Goal: Information Seeking & Learning: Check status

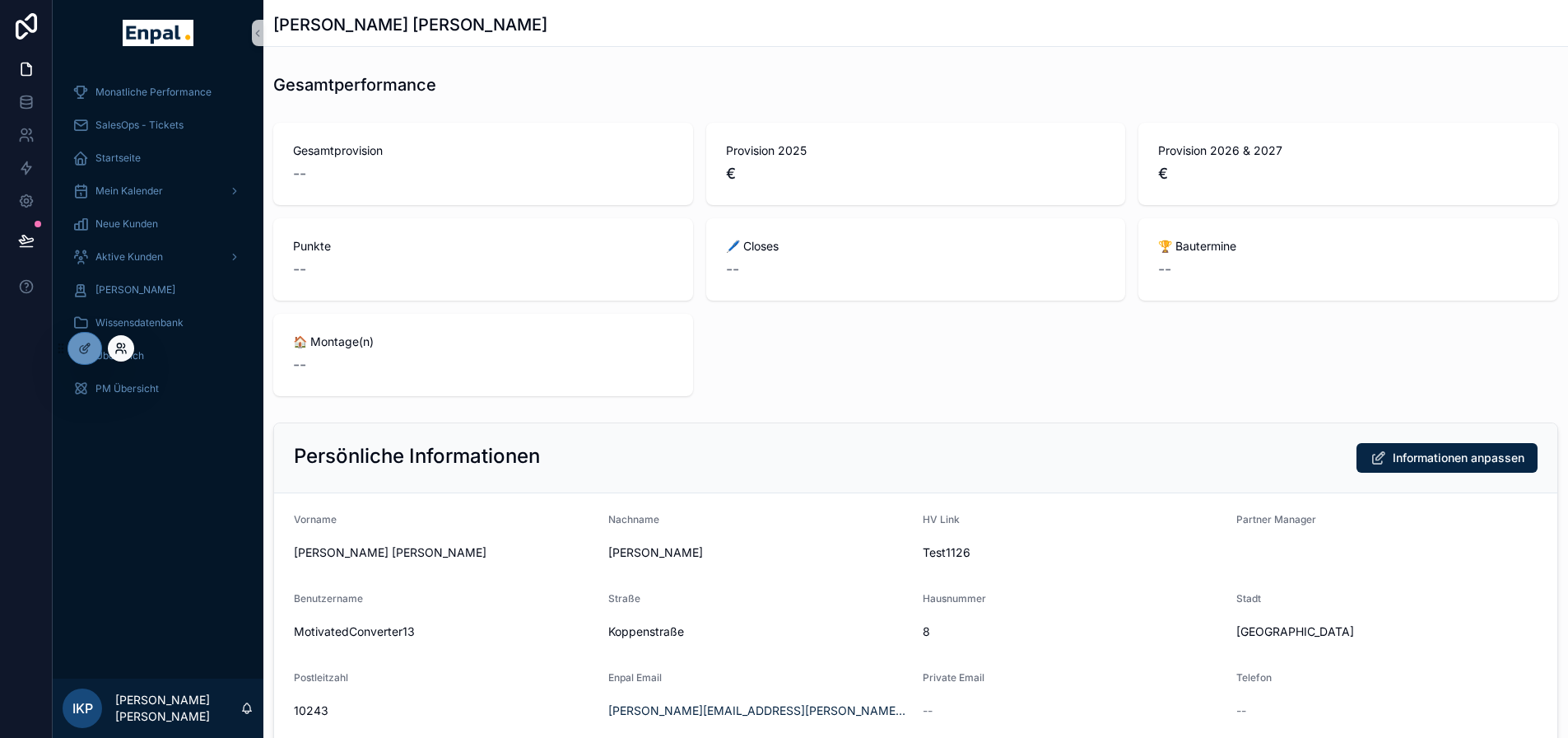
click at [121, 346] on icon at bounding box center [119, 346] width 4 height 4
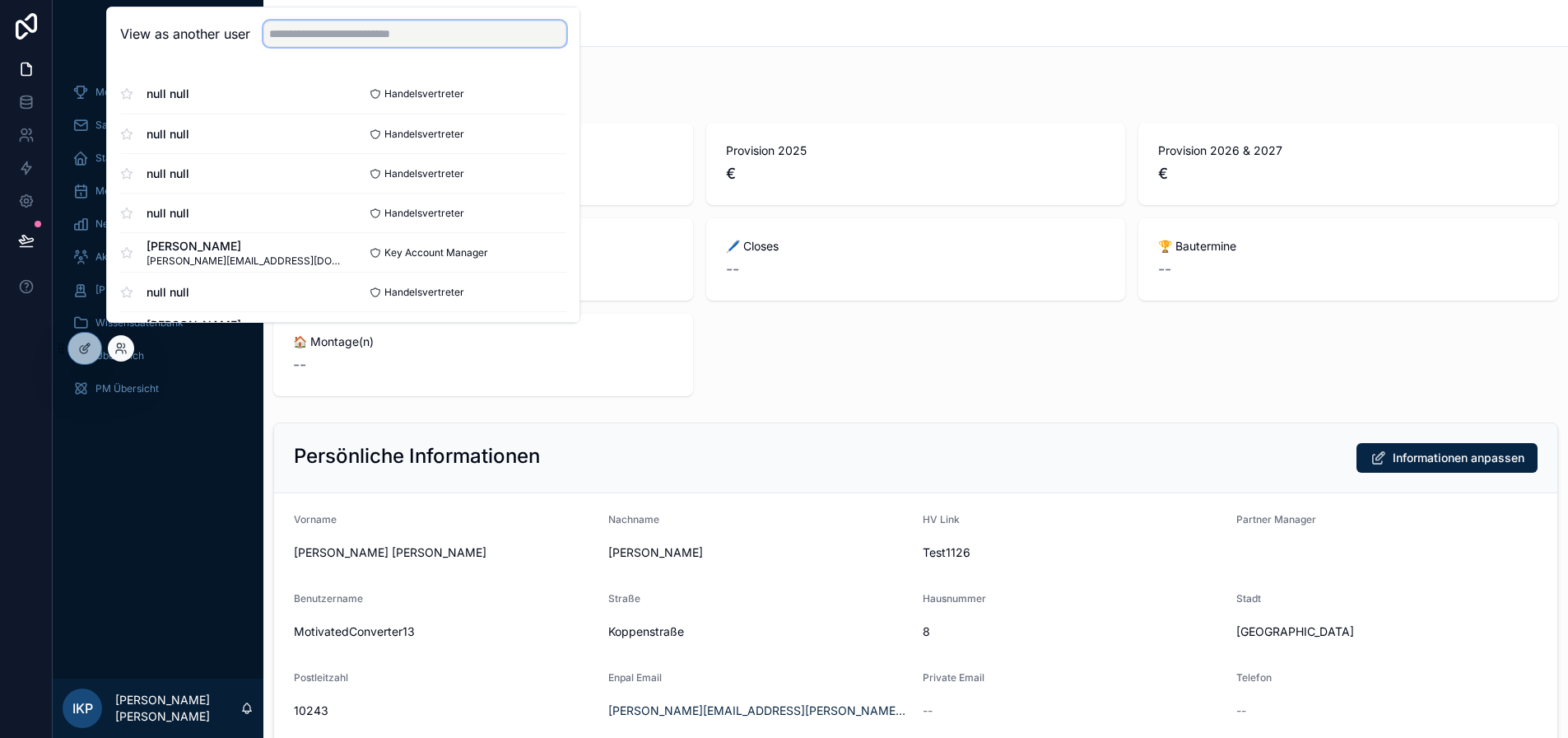
click at [337, 47] on input "text" at bounding box center [414, 33] width 303 height 27
paste input "**********"
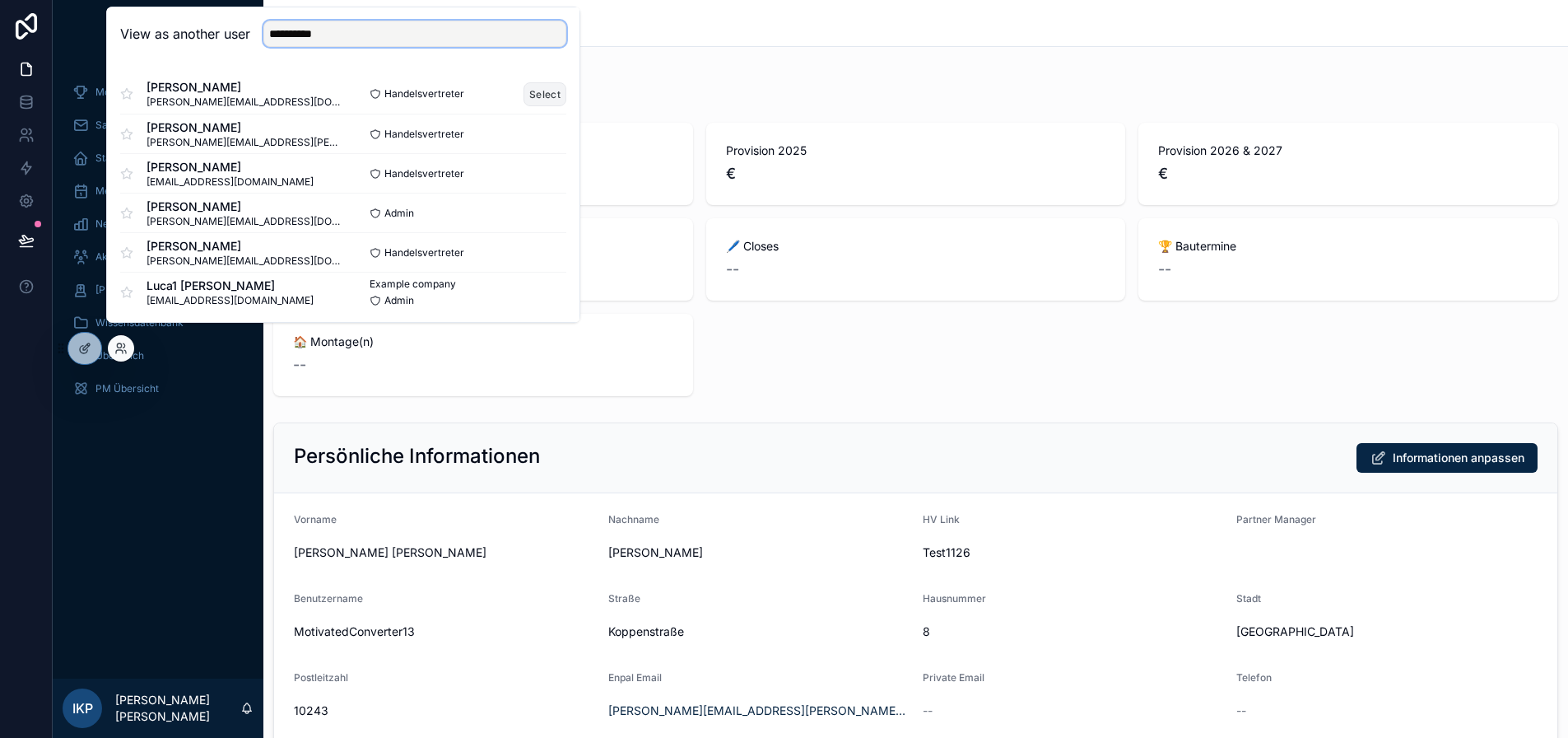
type input "**********"
click at [540, 106] on button "Select" at bounding box center [545, 94] width 42 height 24
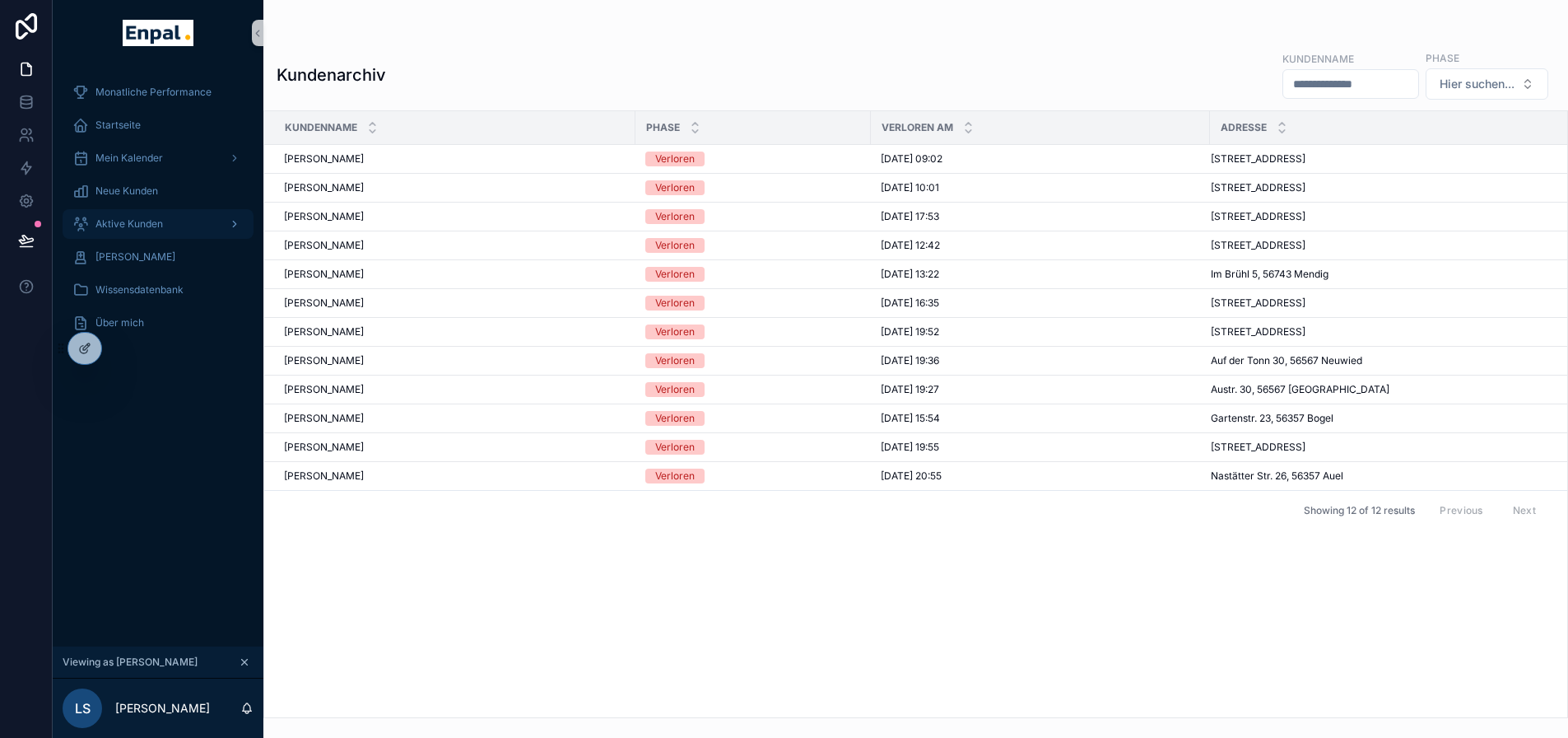
click at [159, 224] on span "Aktive Kunden" at bounding box center [129, 224] width 67 height 13
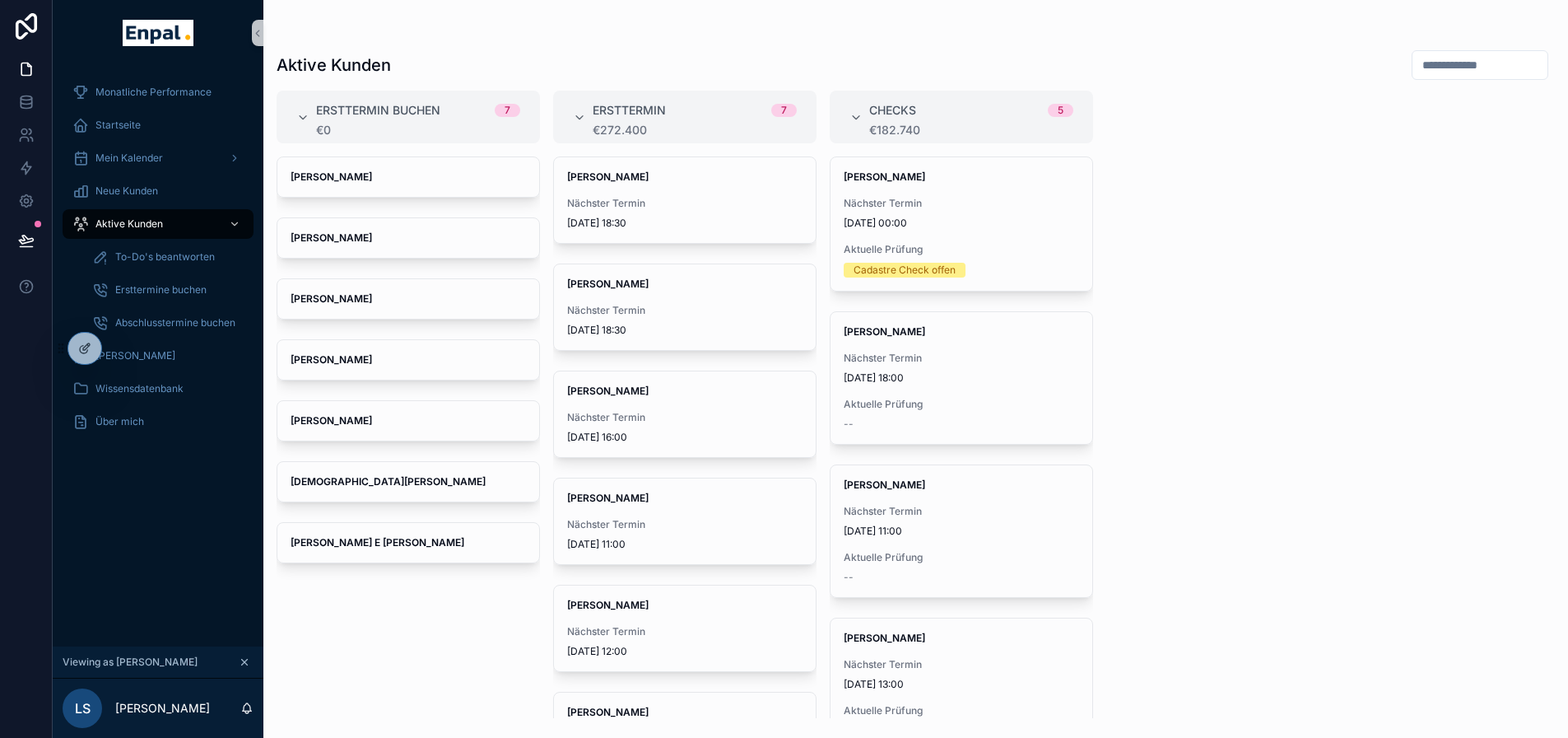
click at [1434, 68] on input "scrollable content" at bounding box center [1480, 64] width 135 height 23
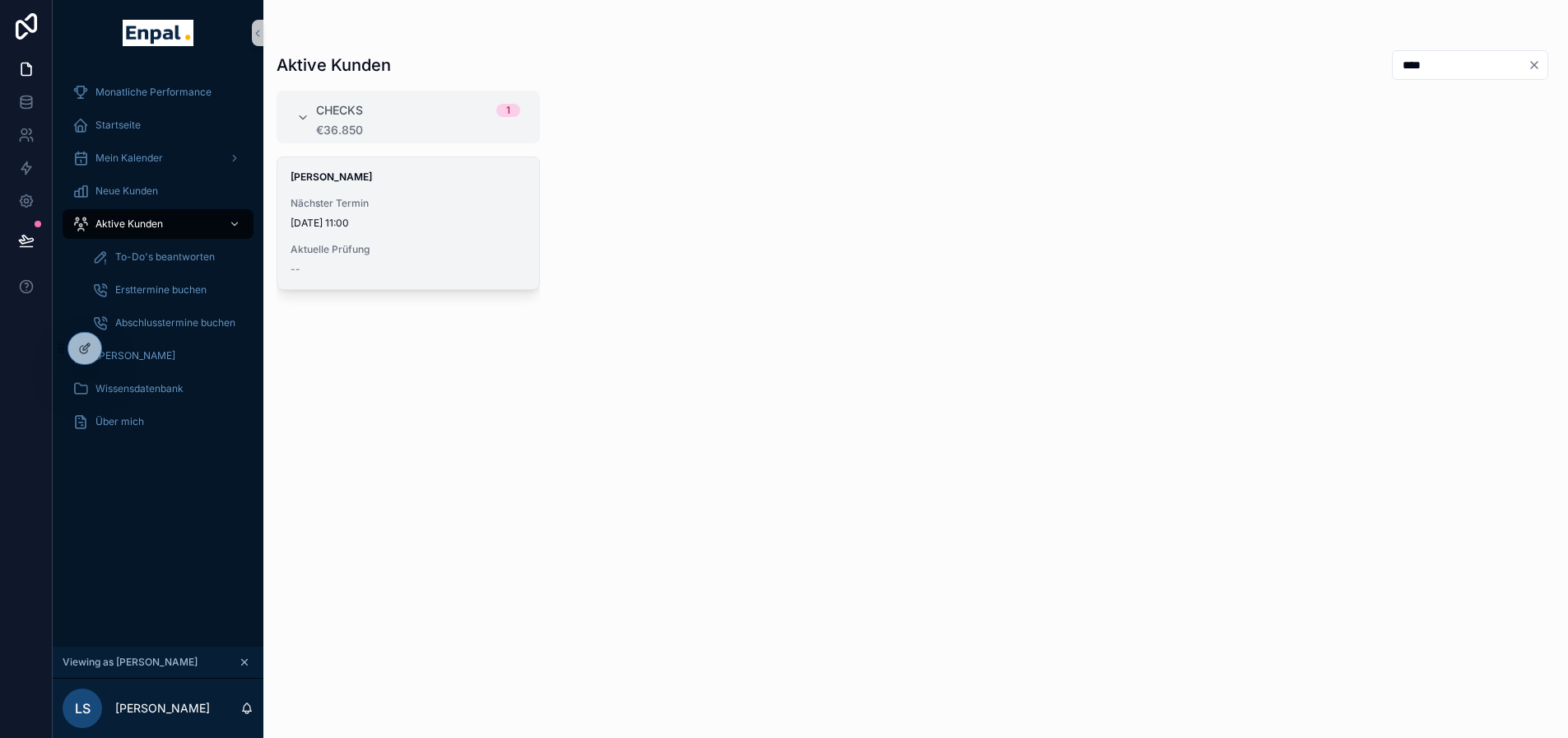
type input "****"
click at [343, 214] on div "Nächster Termin 22.9.2025 11:00" at bounding box center [409, 214] width 236 height 33
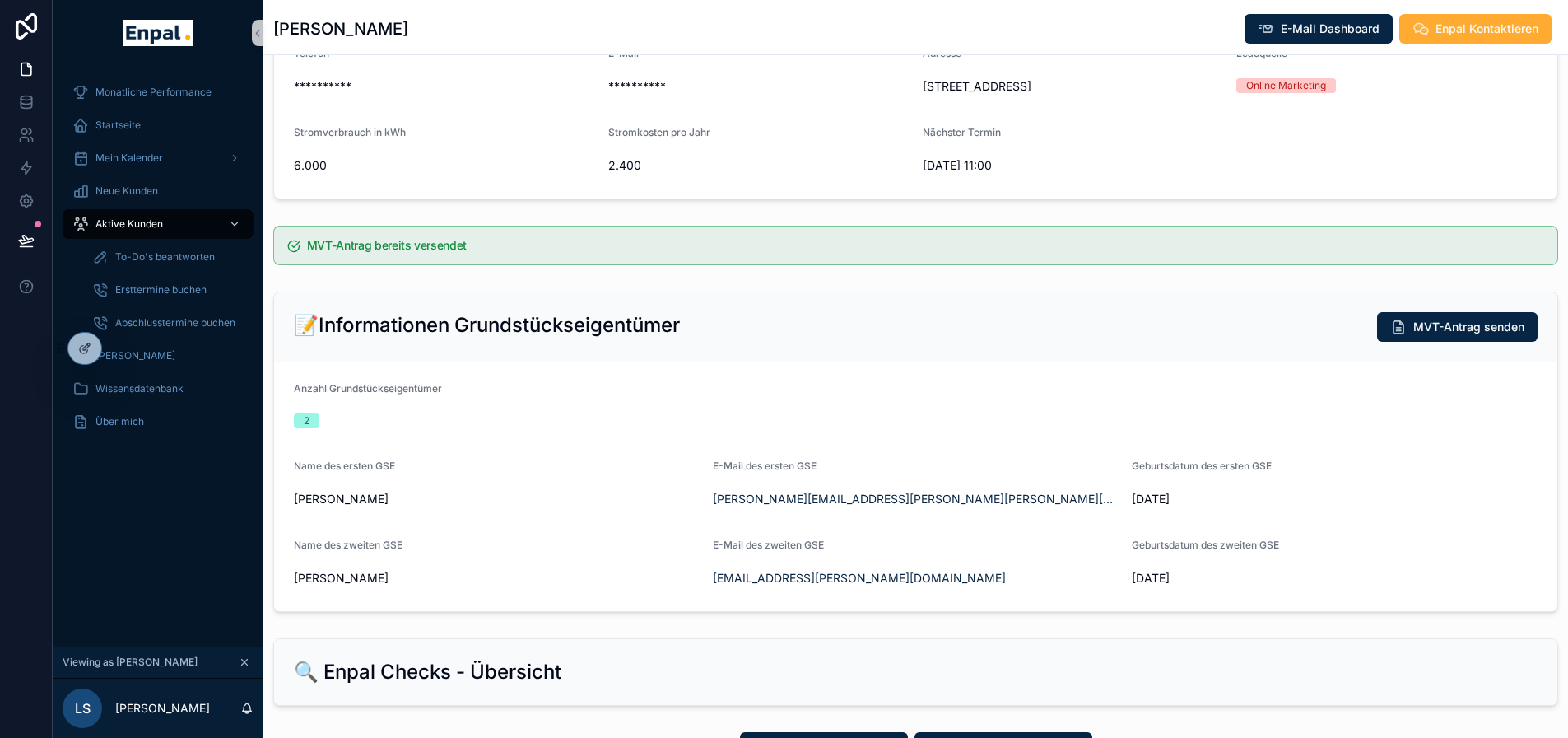
scroll to position [247, 0]
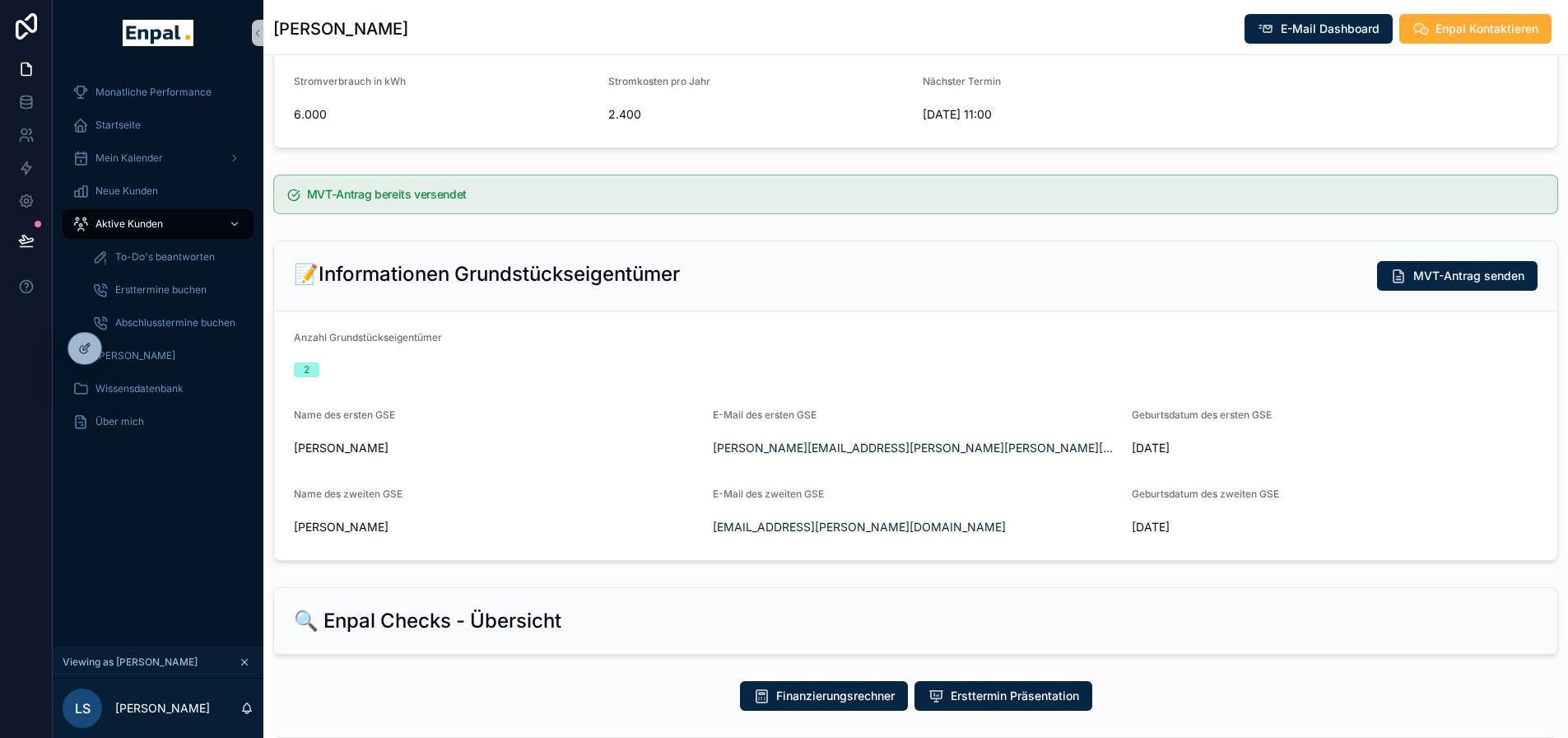
click at [1260, 285] on div "📝Informationen Grundstückseigentümer MVT-Antrag senden" at bounding box center [915, 275] width 1244 height 29
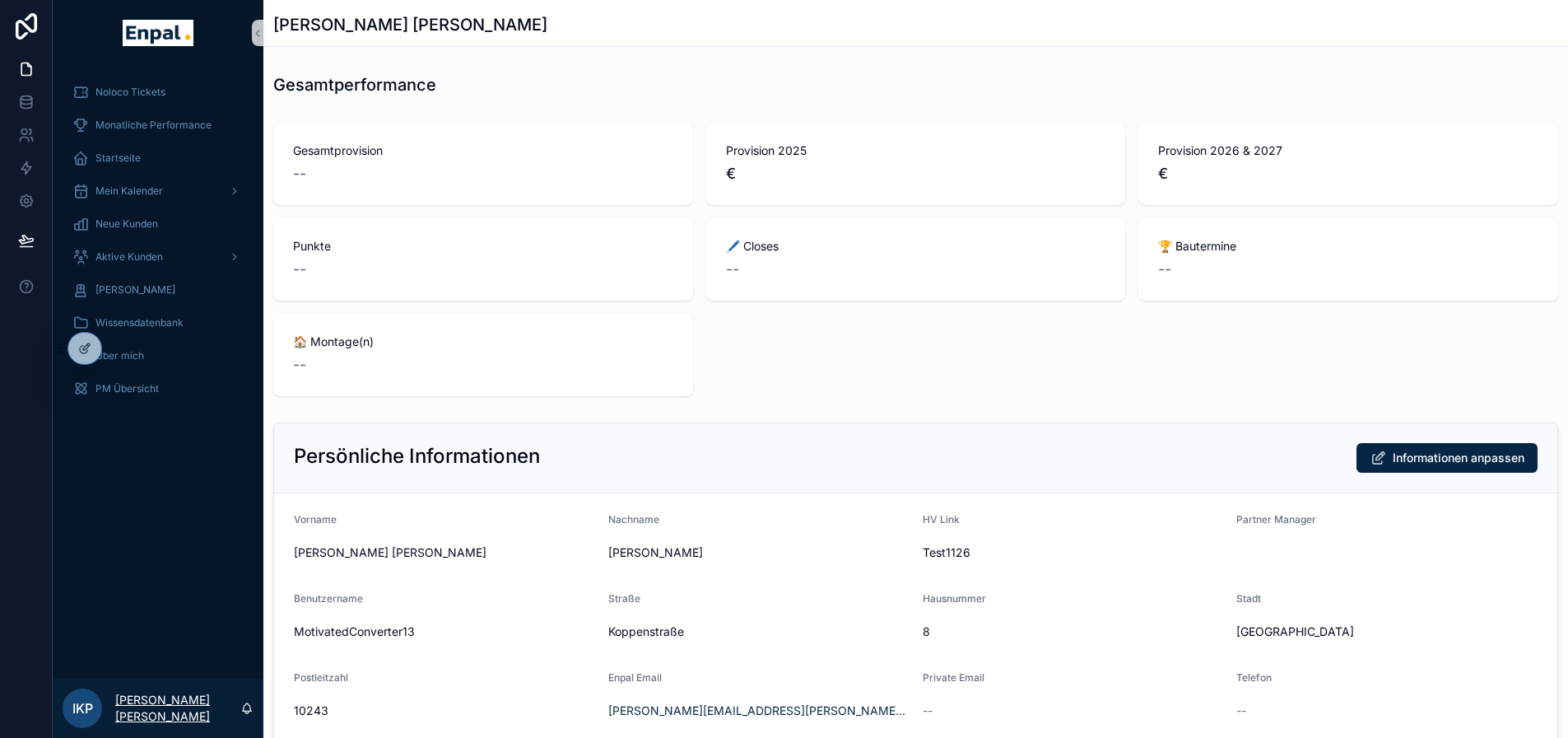
click at [148, 720] on p "Ina Katharina Peglow" at bounding box center [178, 709] width 125 height 33
click at [79, 718] on span "IKP" at bounding box center [83, 708] width 20 height 19
click at [159, 718] on p "[PERSON_NAME] [PERSON_NAME]" at bounding box center [178, 709] width 125 height 33
click at [157, 431] on div "Noloco Tickets Monatliche Performance Startseite Mein Kalender Neue Kunden Akti…" at bounding box center [157, 372] width 211 height 613
click at [122, 345] on icon at bounding box center [121, 348] width 13 height 13
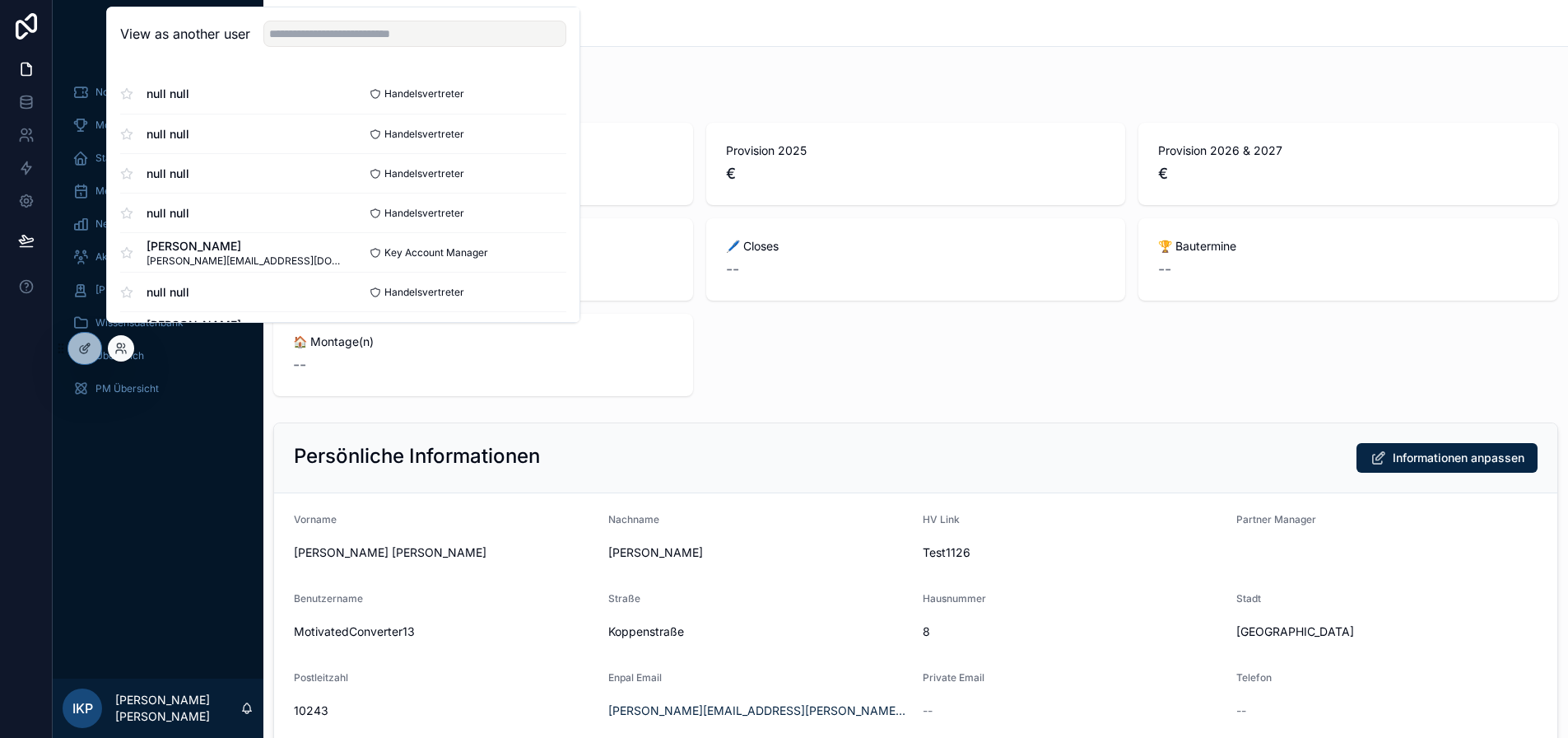
click at [105, 516] on div "Noloco Tickets Monatliche Performance Startseite Mein Kalender Neue Kunden Akti…" at bounding box center [157, 372] width 211 height 613
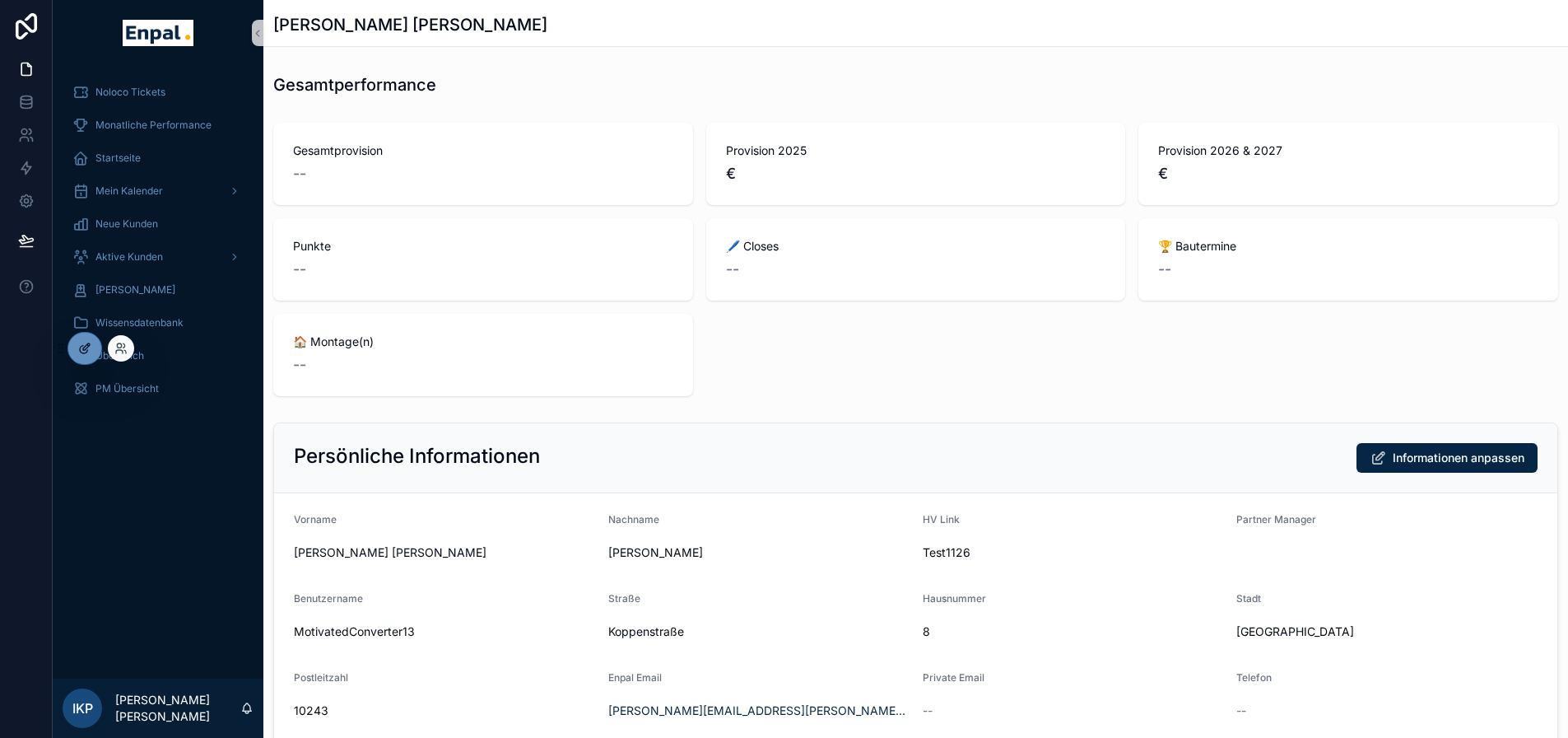
click at [83, 351] on icon at bounding box center [85, 348] width 13 height 13
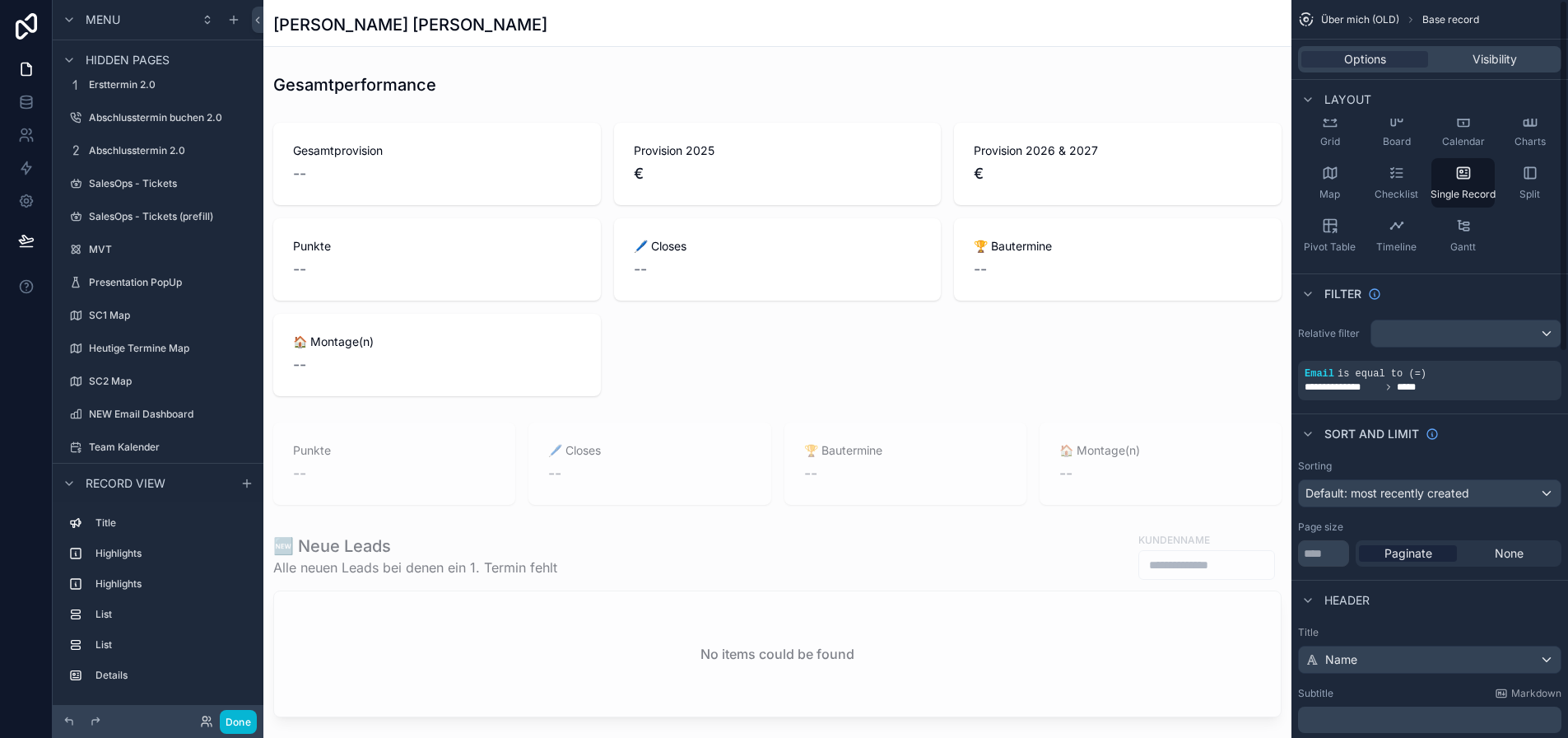
scroll to position [412, 0]
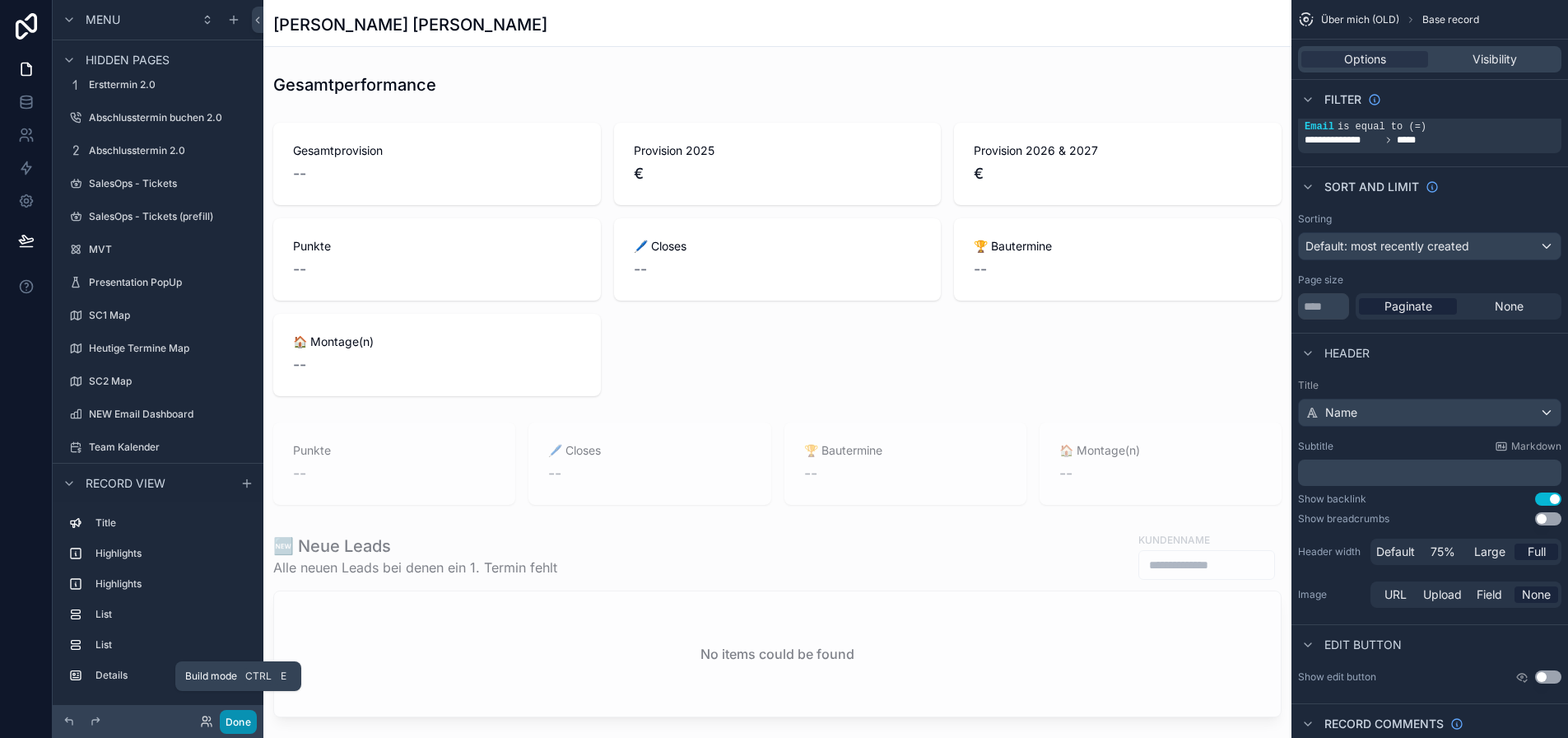
click at [234, 723] on button "Done" at bounding box center [238, 722] width 37 height 24
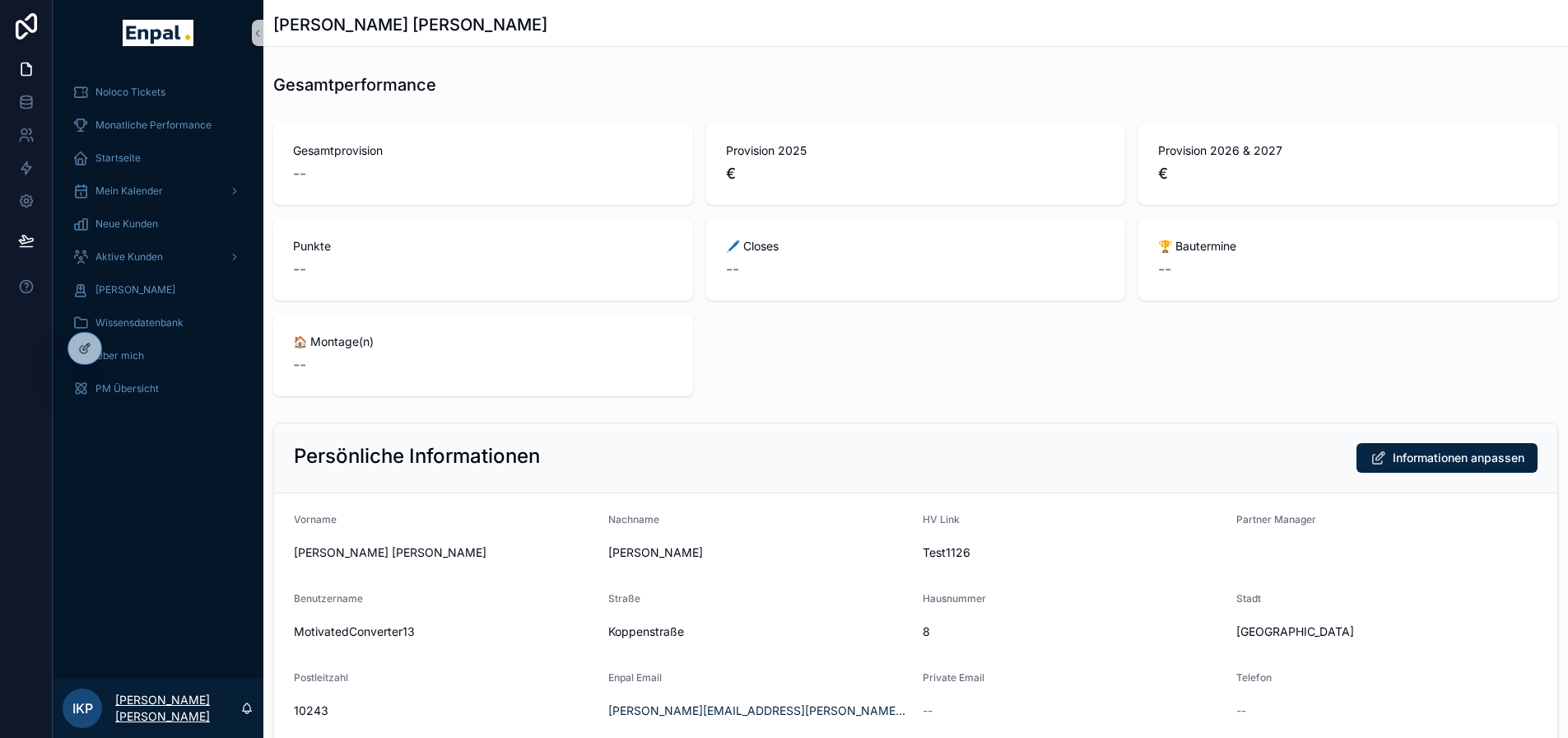
click at [142, 723] on p "Ina Katharina Peglow" at bounding box center [178, 709] width 125 height 33
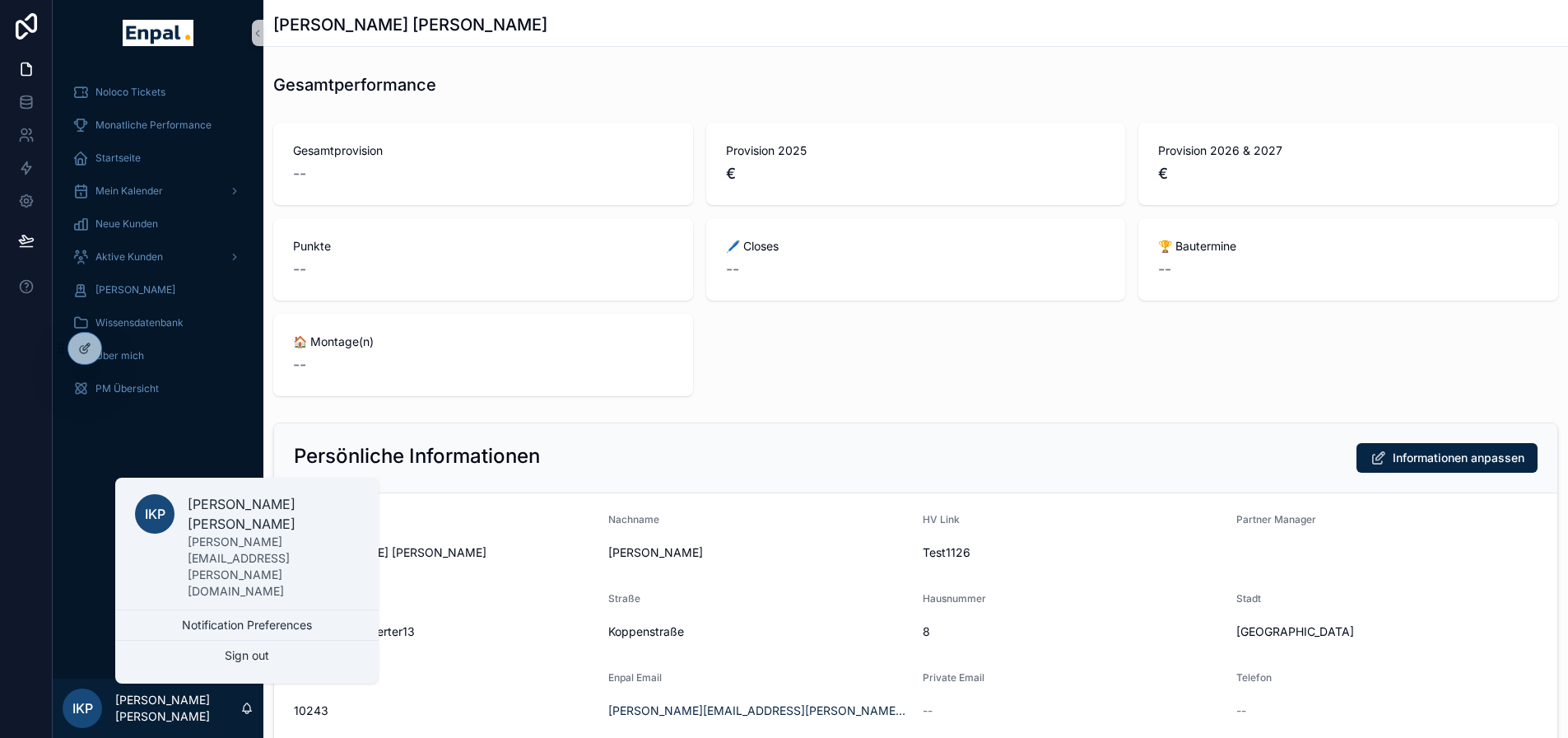
click at [229, 533] on p "Ina Katharina Peglow" at bounding box center [273, 513] width 171 height 40
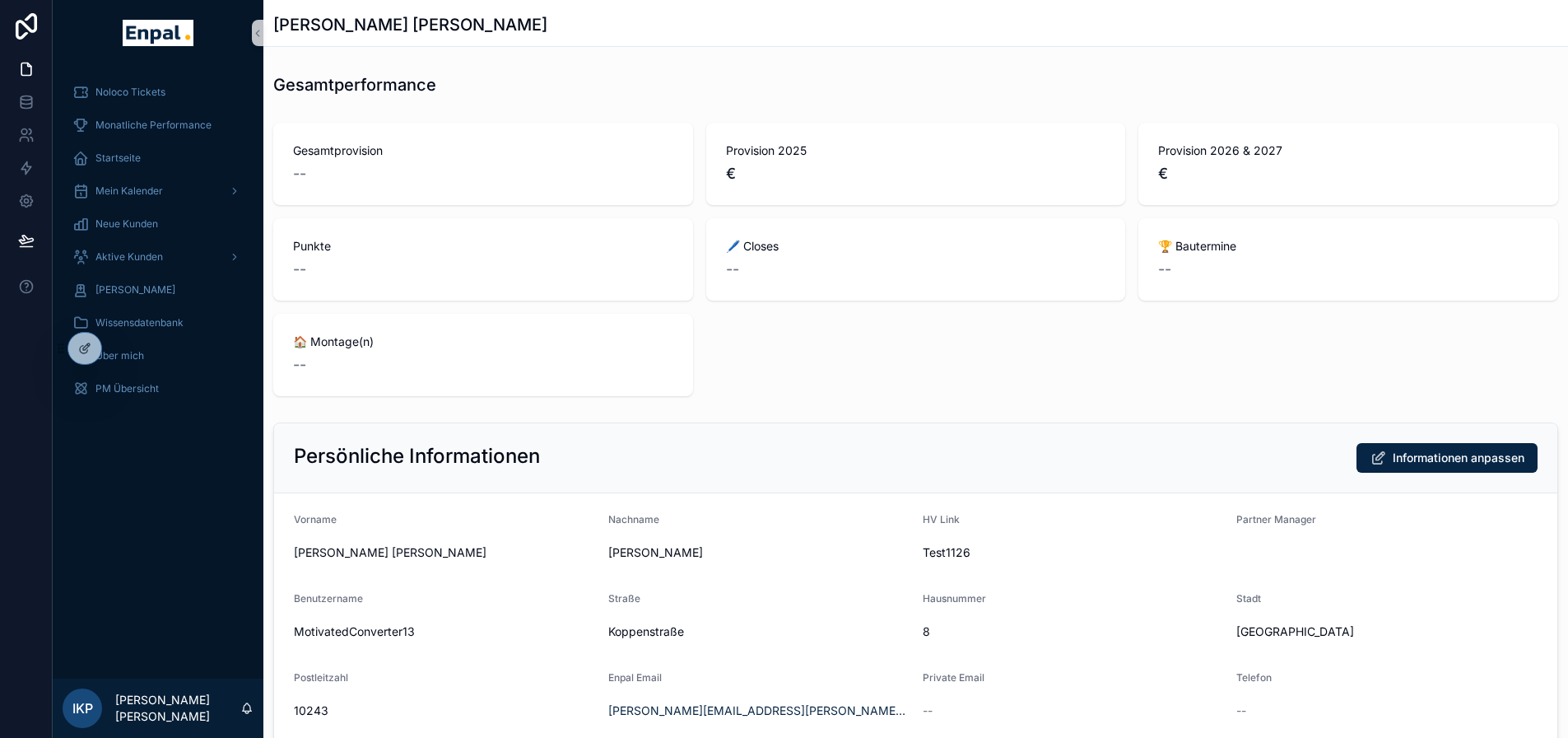
click at [171, 514] on div "Noloco Tickets Monatliche Performance Startseite Mein Kalender Neue Kunden Akti…" at bounding box center [157, 372] width 211 height 613
click at [26, 135] on icon at bounding box center [24, 132] width 6 height 6
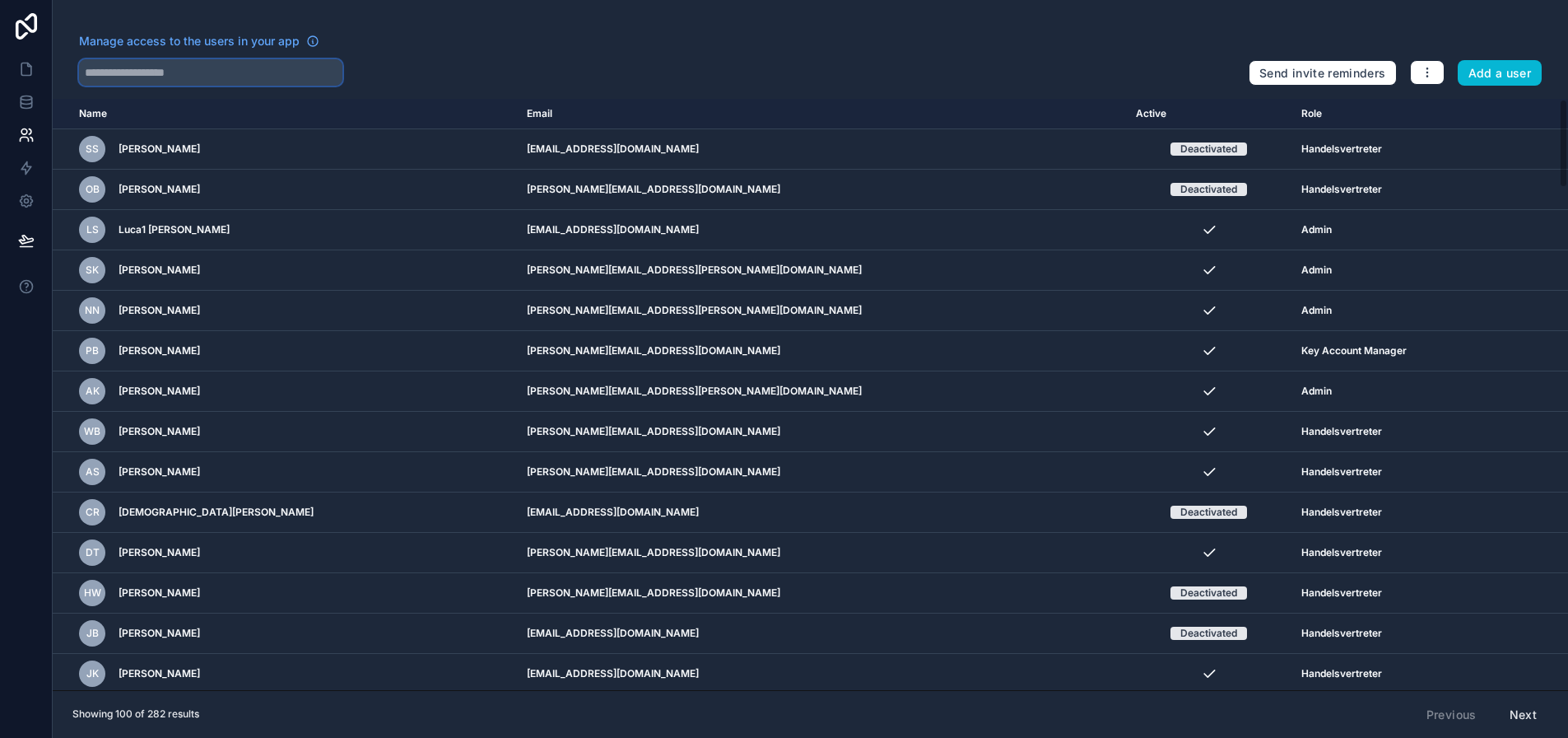
click at [210, 78] on input "text" at bounding box center [211, 72] width 263 height 27
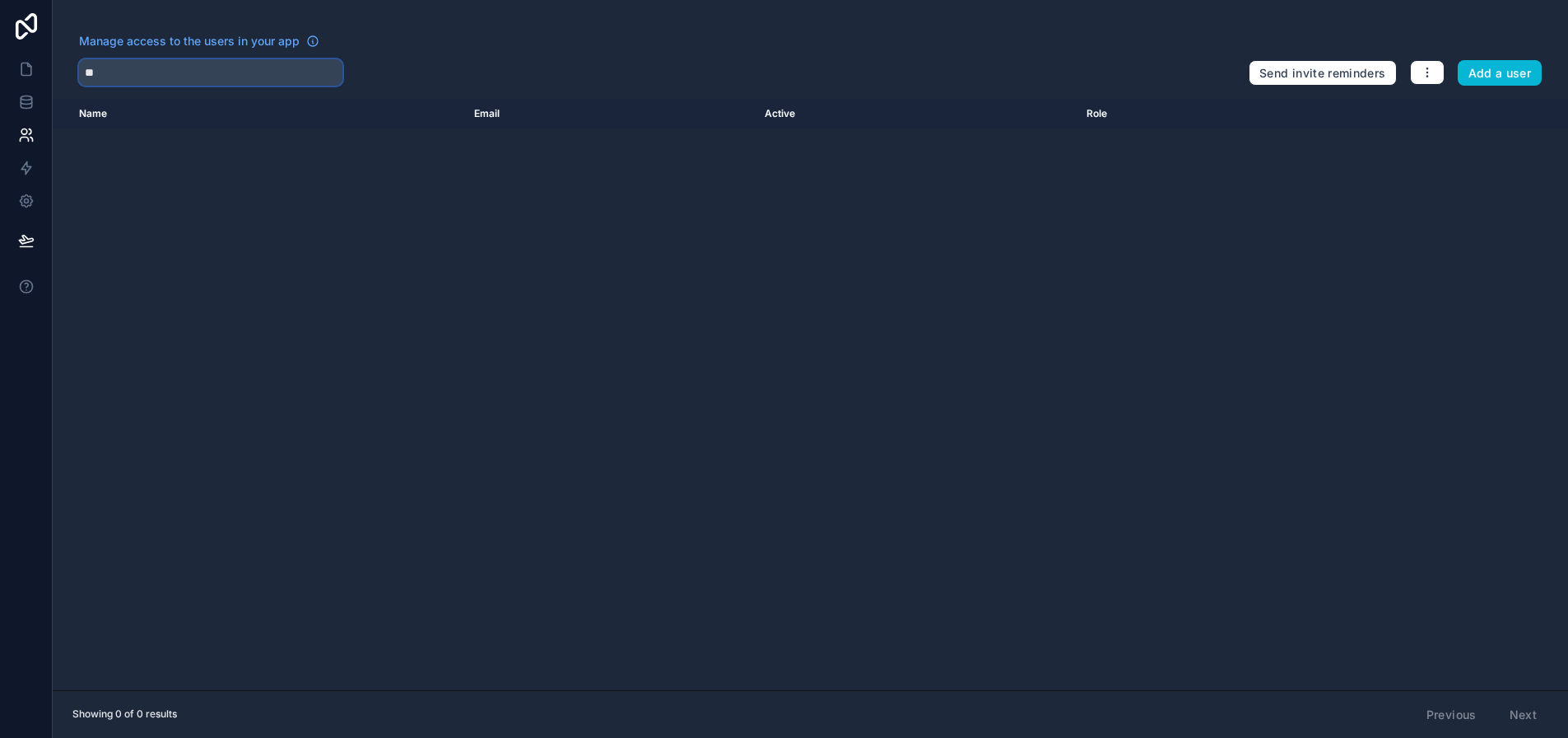
type input "*"
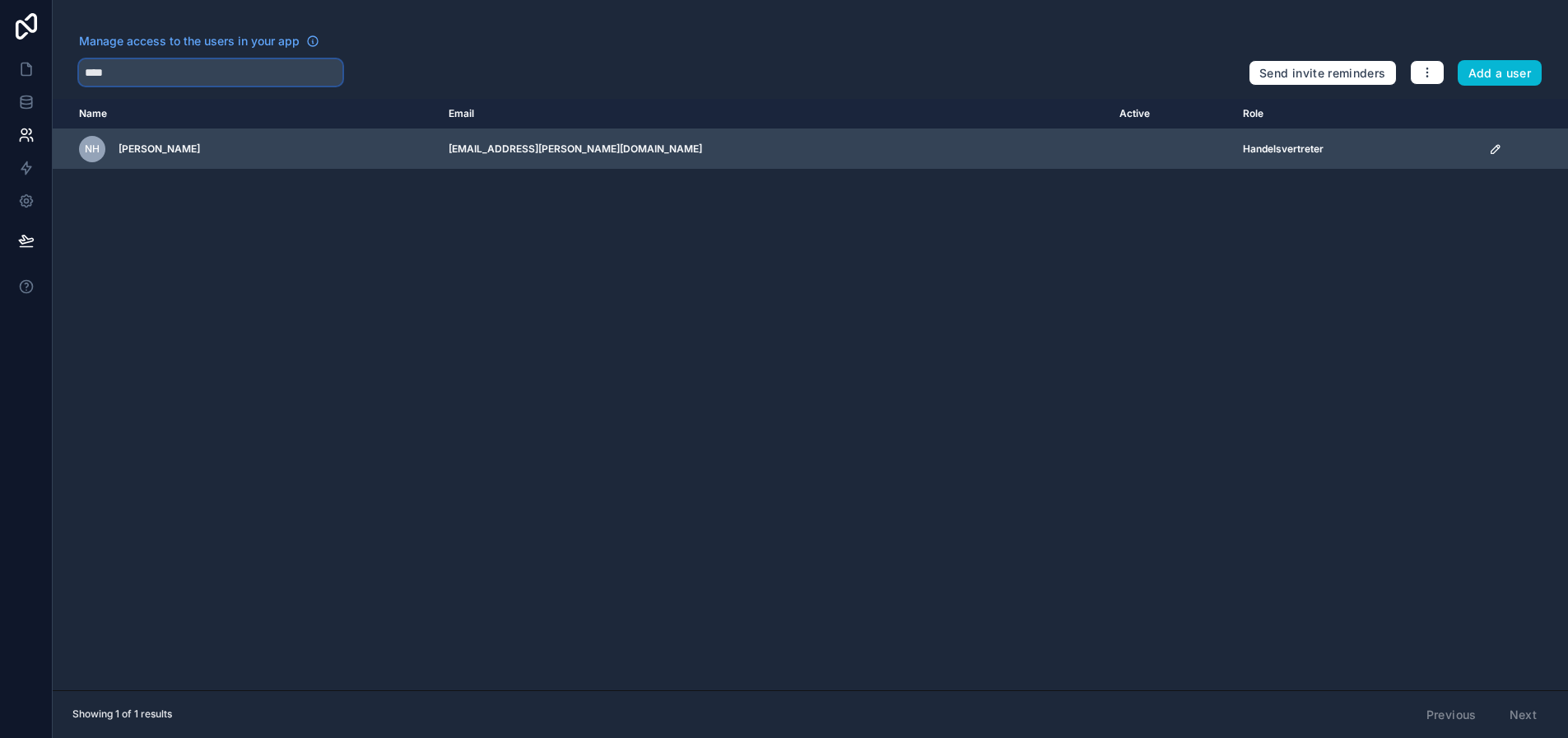
type input "****"
click at [1109, 150] on td "scrollable content" at bounding box center [1171, 149] width 123 height 41
click at [1489, 149] on icon "scrollable content" at bounding box center [1495, 149] width 13 height 13
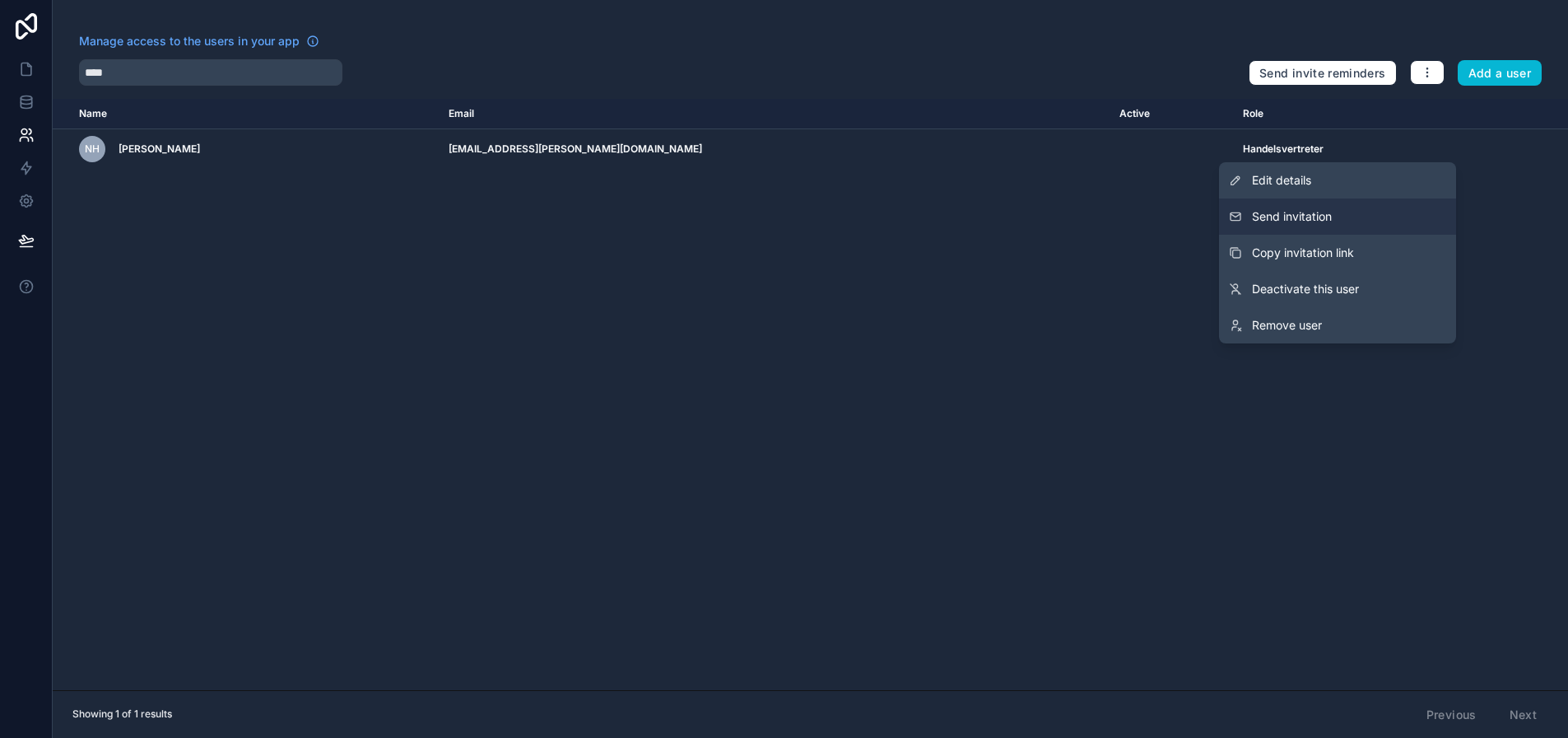
click at [1325, 214] on span "Send invitation" at bounding box center [1292, 217] width 80 height 17
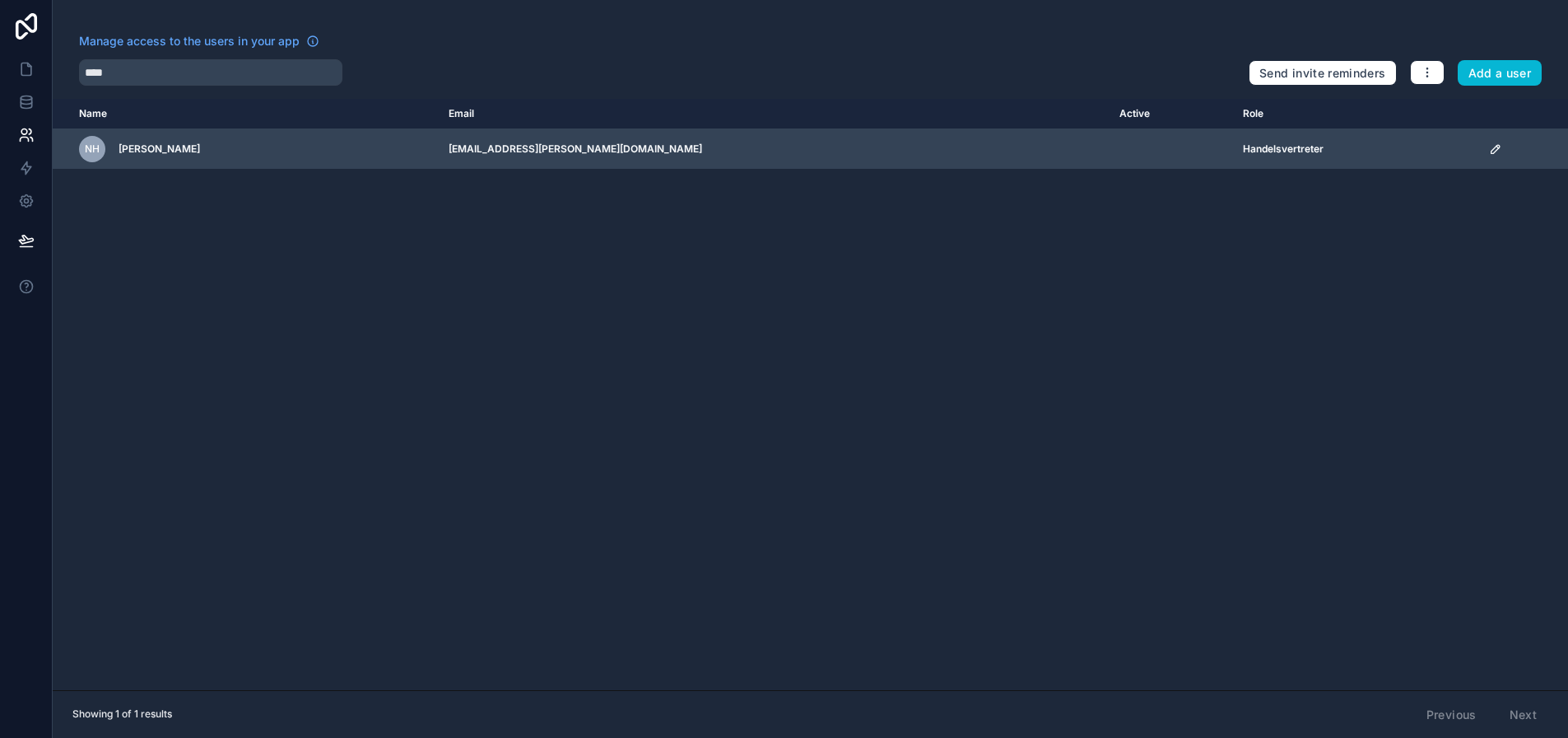
click at [1489, 145] on icon "scrollable content" at bounding box center [1495, 149] width 13 height 13
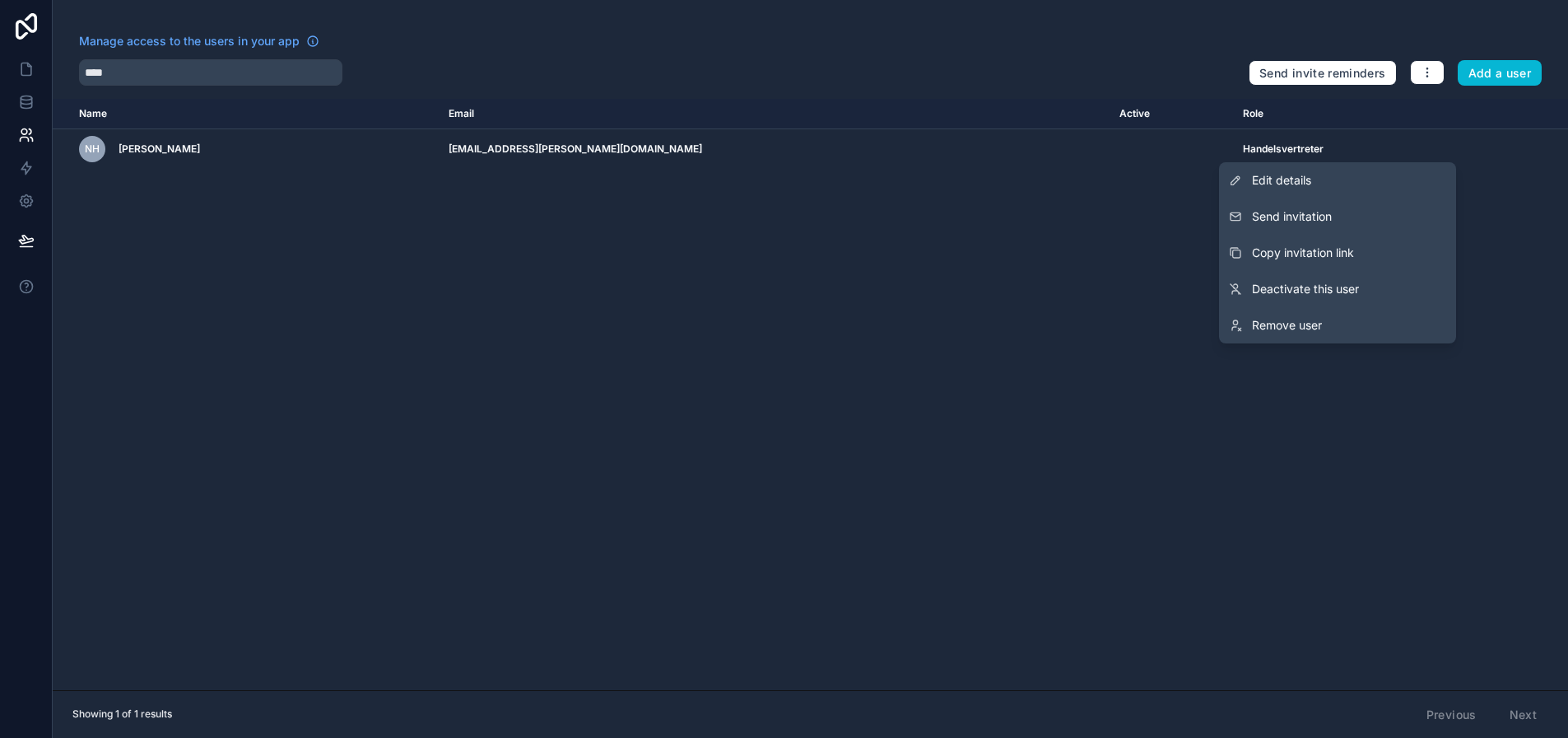
drag, startPoint x: 582, startPoint y: 67, endPoint x: 382, endPoint y: 67, distance: 200.0
click at [582, 67] on div "****" at bounding box center [657, 72] width 1156 height 27
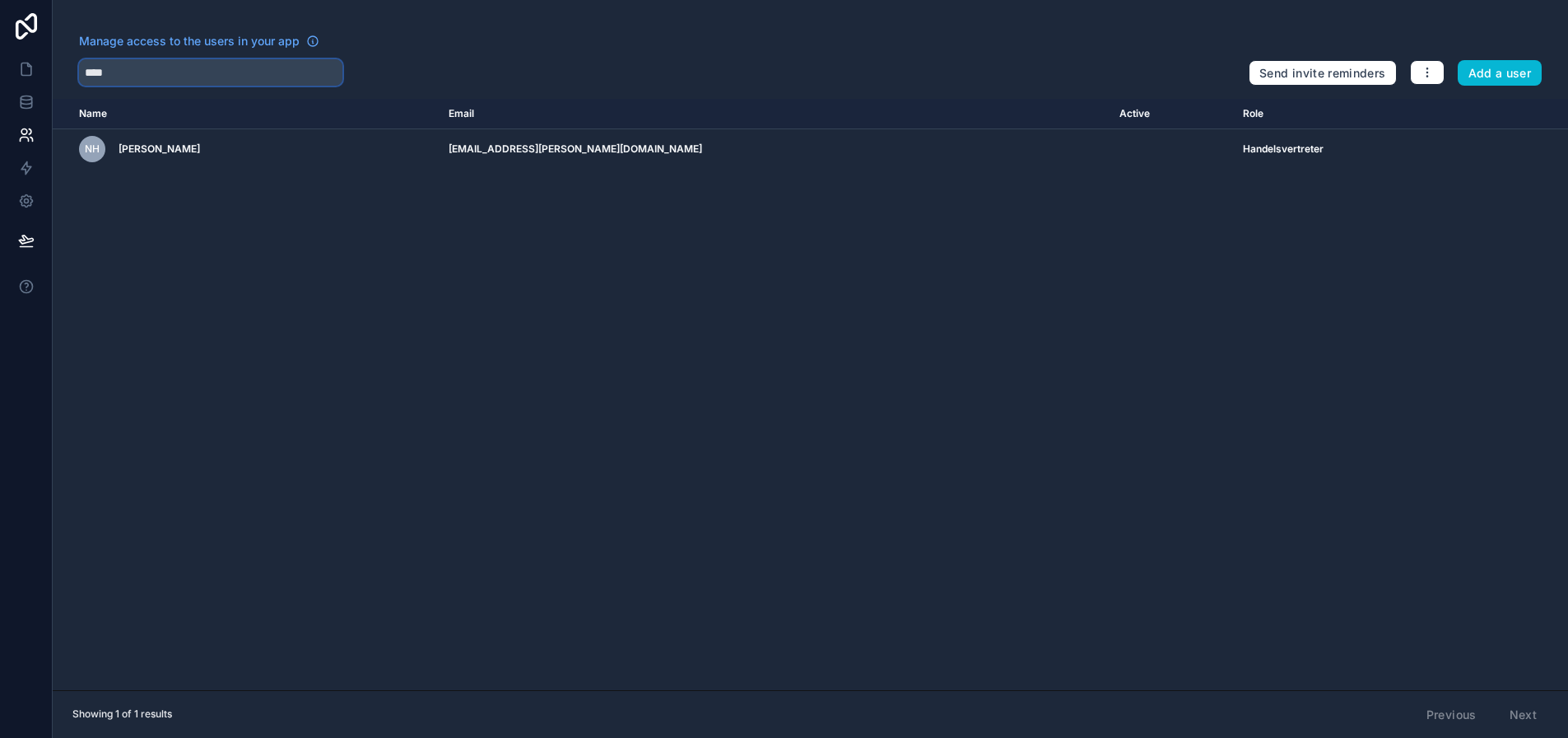
click at [134, 68] on input "****" at bounding box center [211, 72] width 263 height 27
click at [28, 67] on icon at bounding box center [27, 69] width 17 height 17
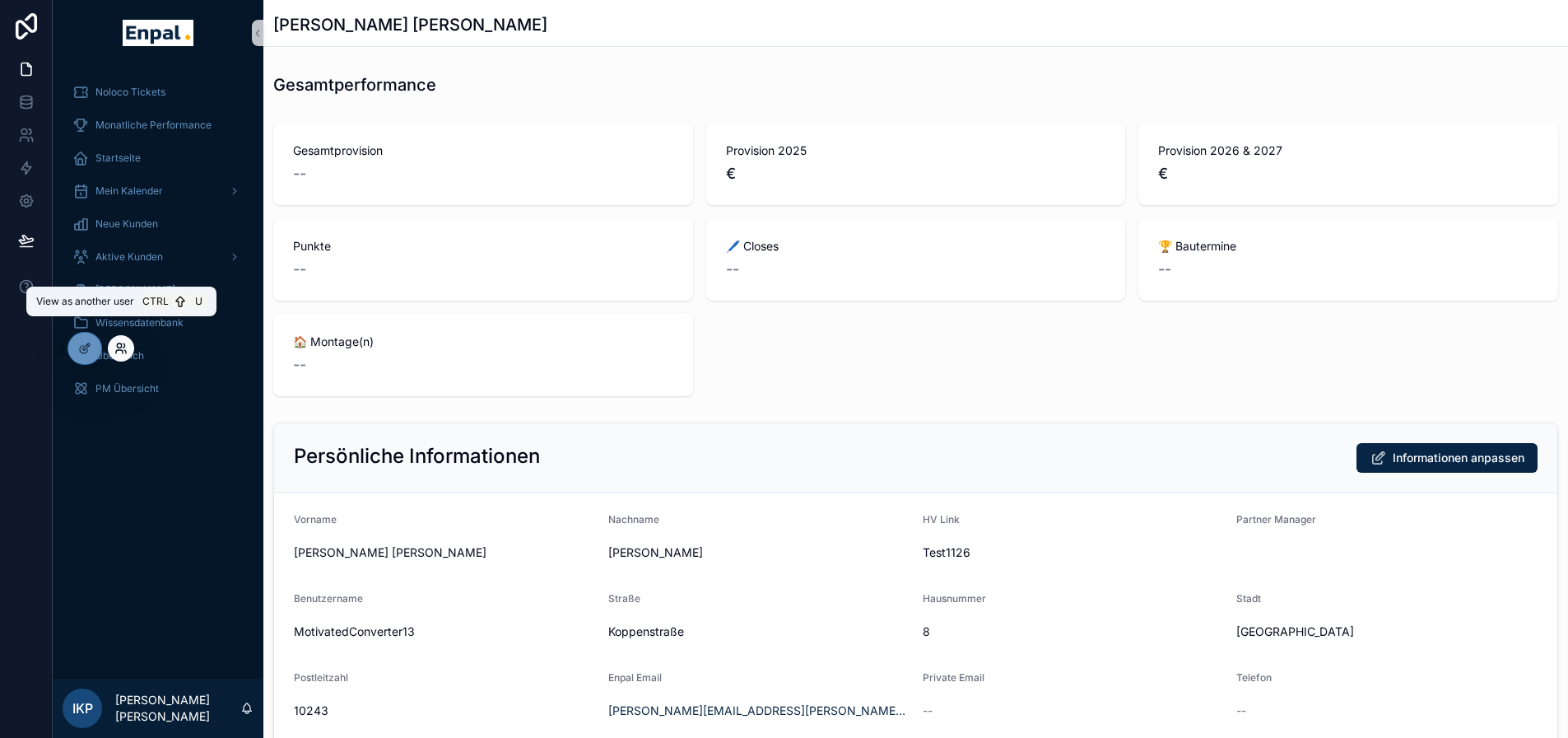
click at [120, 346] on icon at bounding box center [121, 348] width 13 height 13
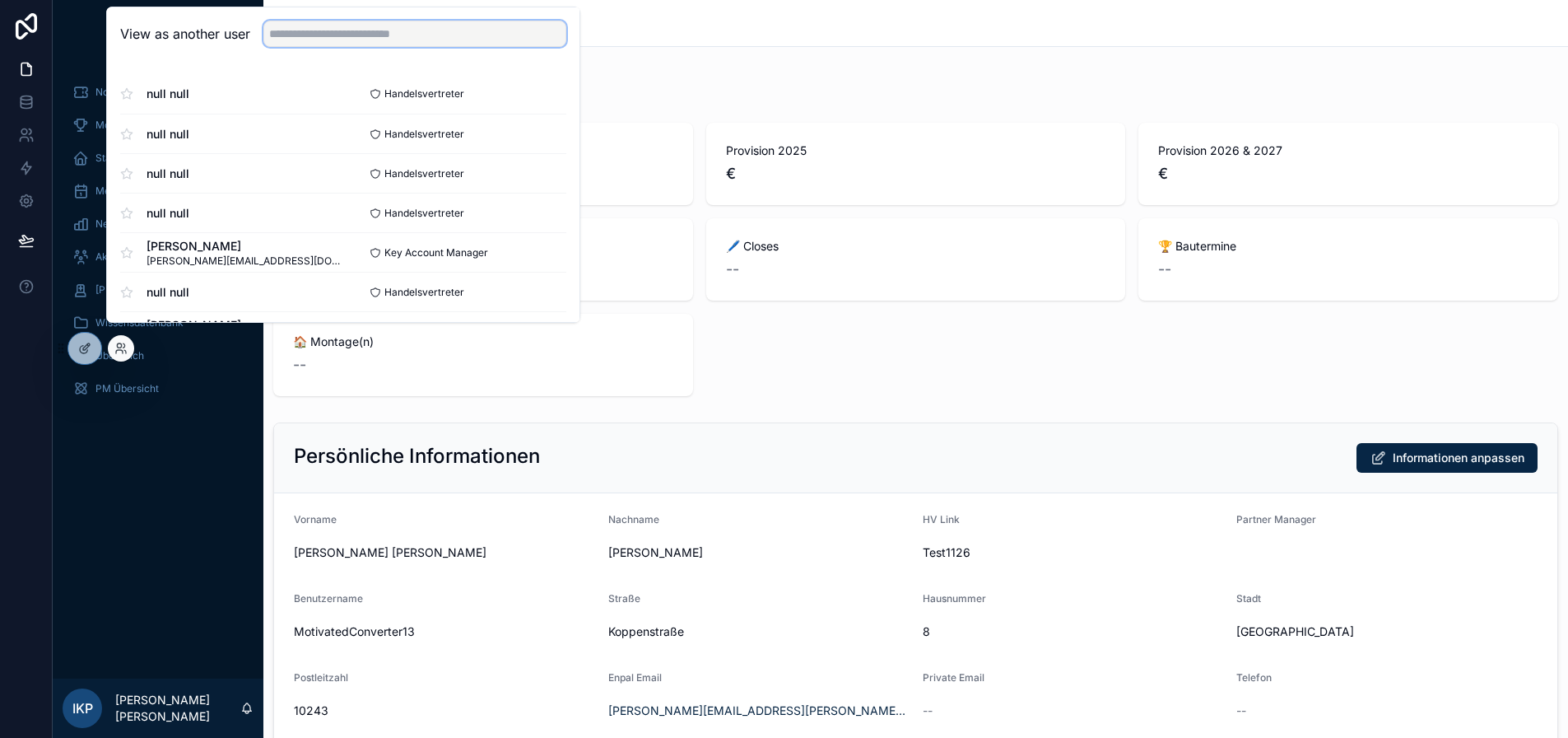
click at [390, 43] on input "text" at bounding box center [414, 33] width 303 height 27
click at [354, 47] on input "text" at bounding box center [414, 33] width 303 height 27
drag, startPoint x: 347, startPoint y: 39, endPoint x: 198, endPoint y: 103, distance: 162.2
click at [347, 39] on input "text" at bounding box center [414, 33] width 303 height 27
type input "*"
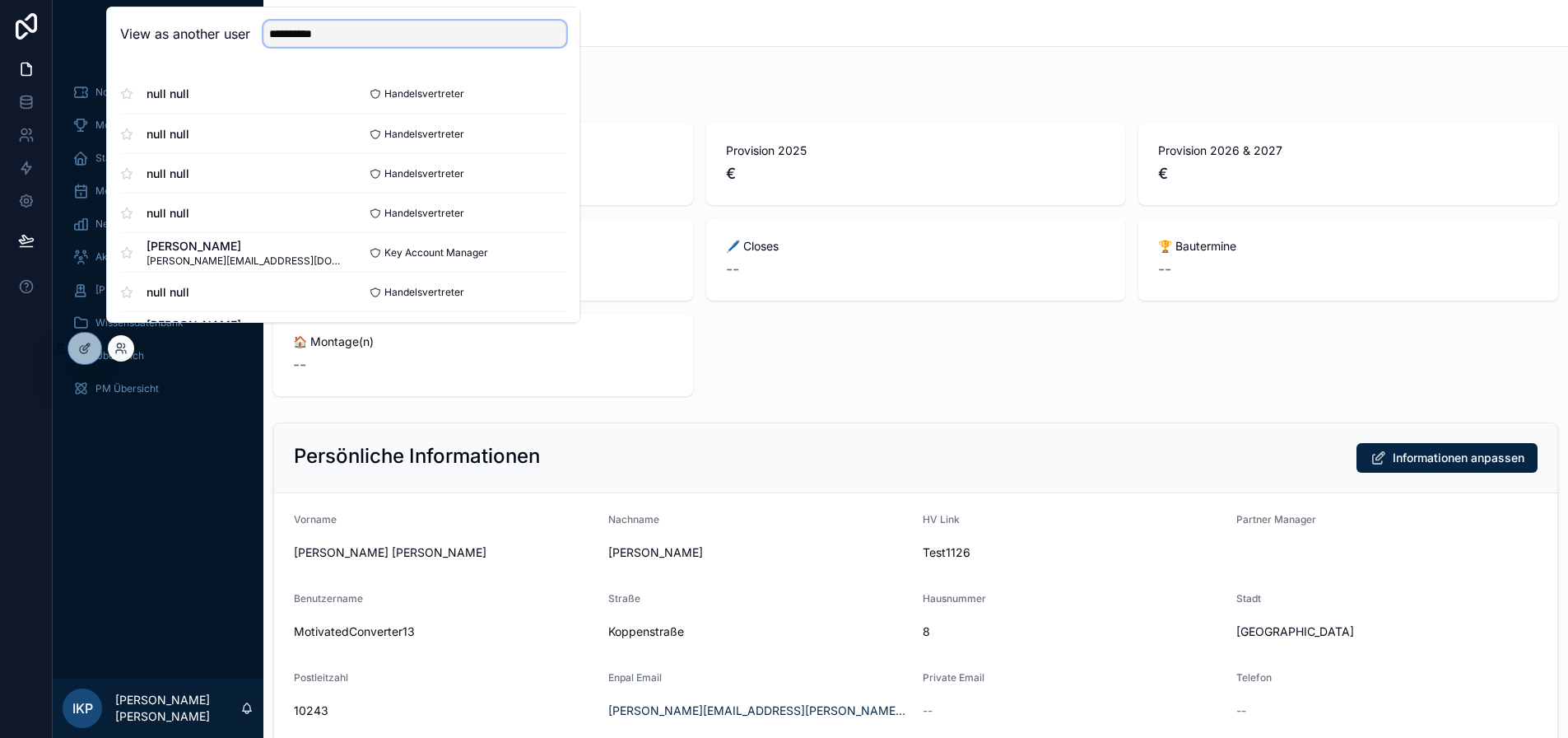
type input "**********"
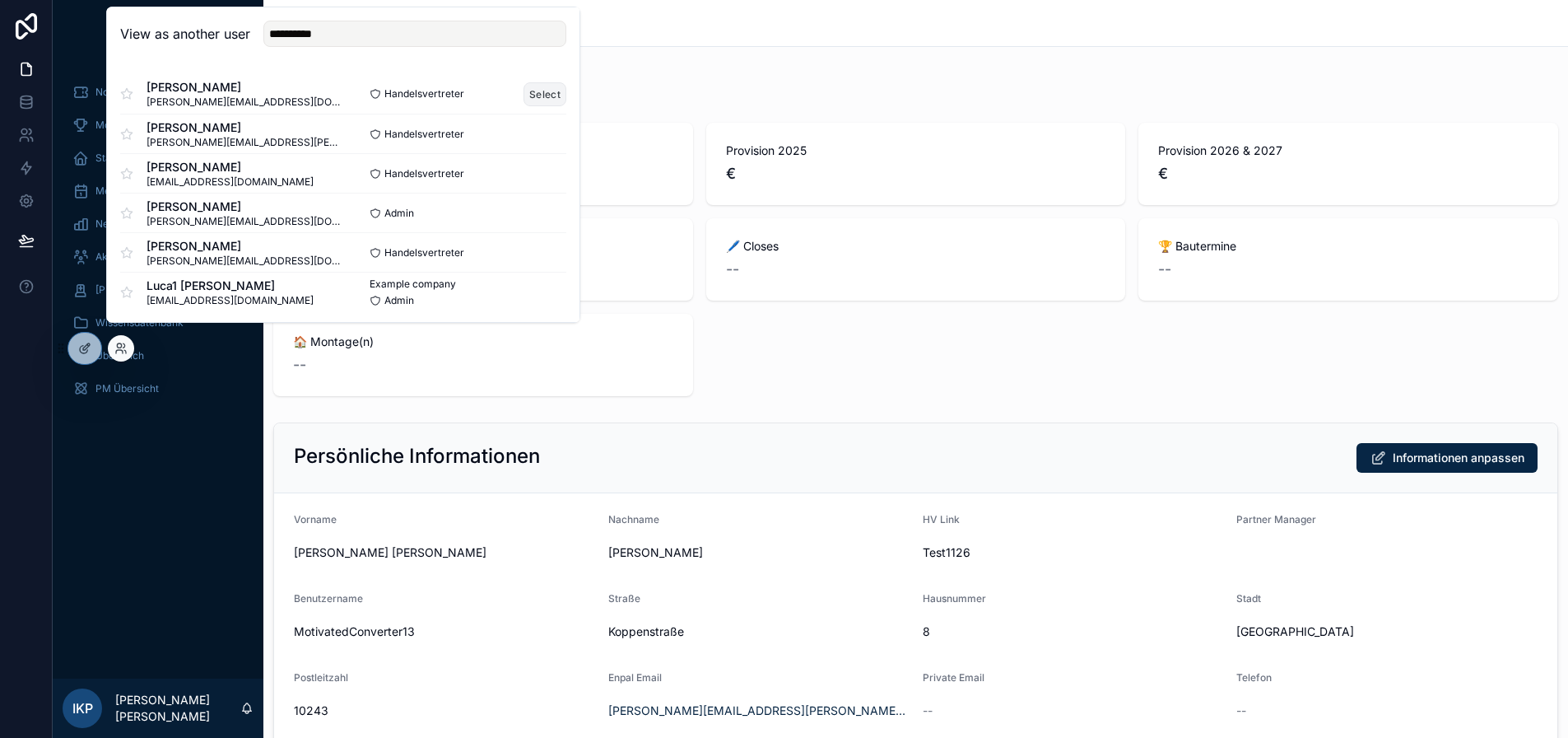
click at [534, 104] on button "Select" at bounding box center [545, 94] width 42 height 24
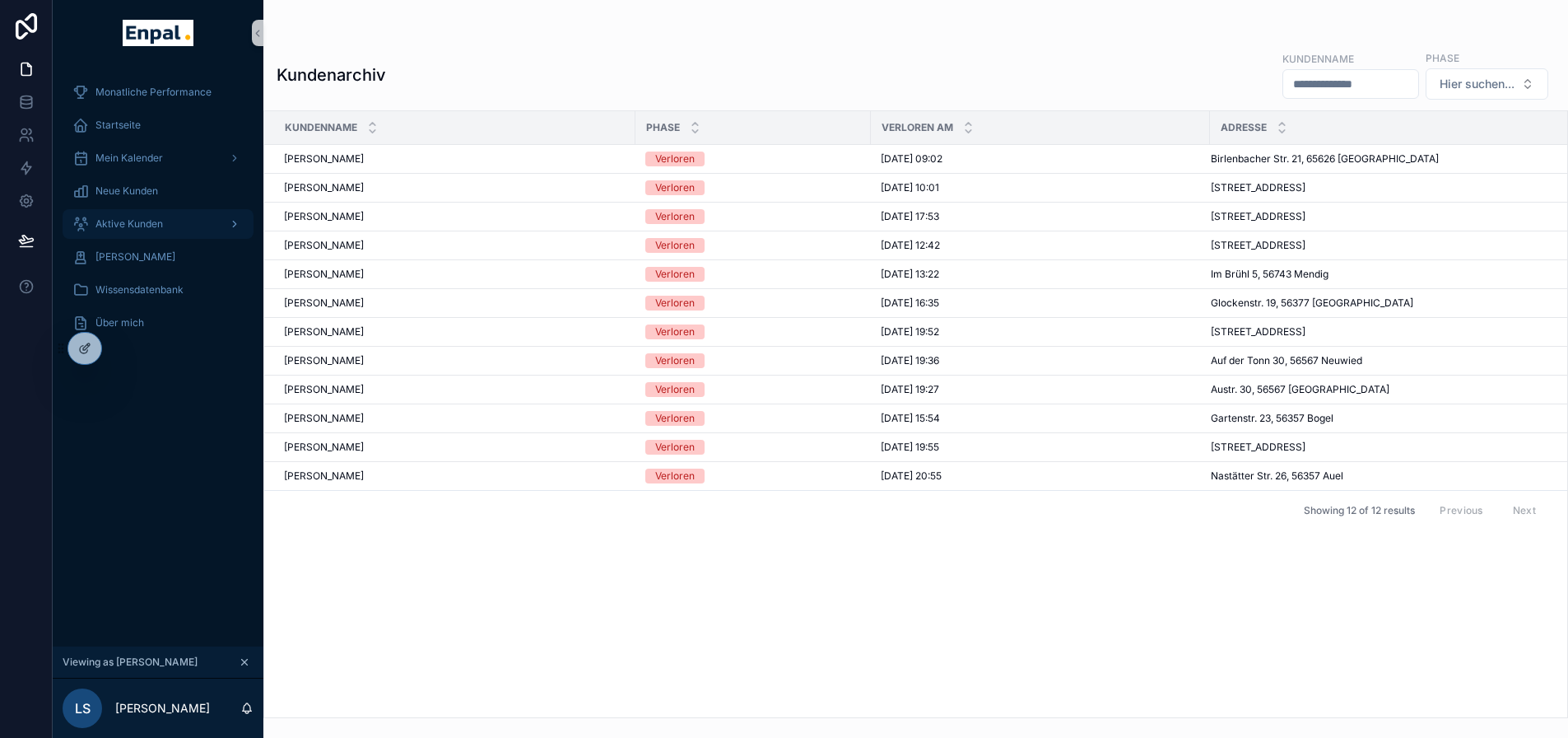
click at [127, 222] on span "Aktive Kunden" at bounding box center [129, 224] width 67 height 13
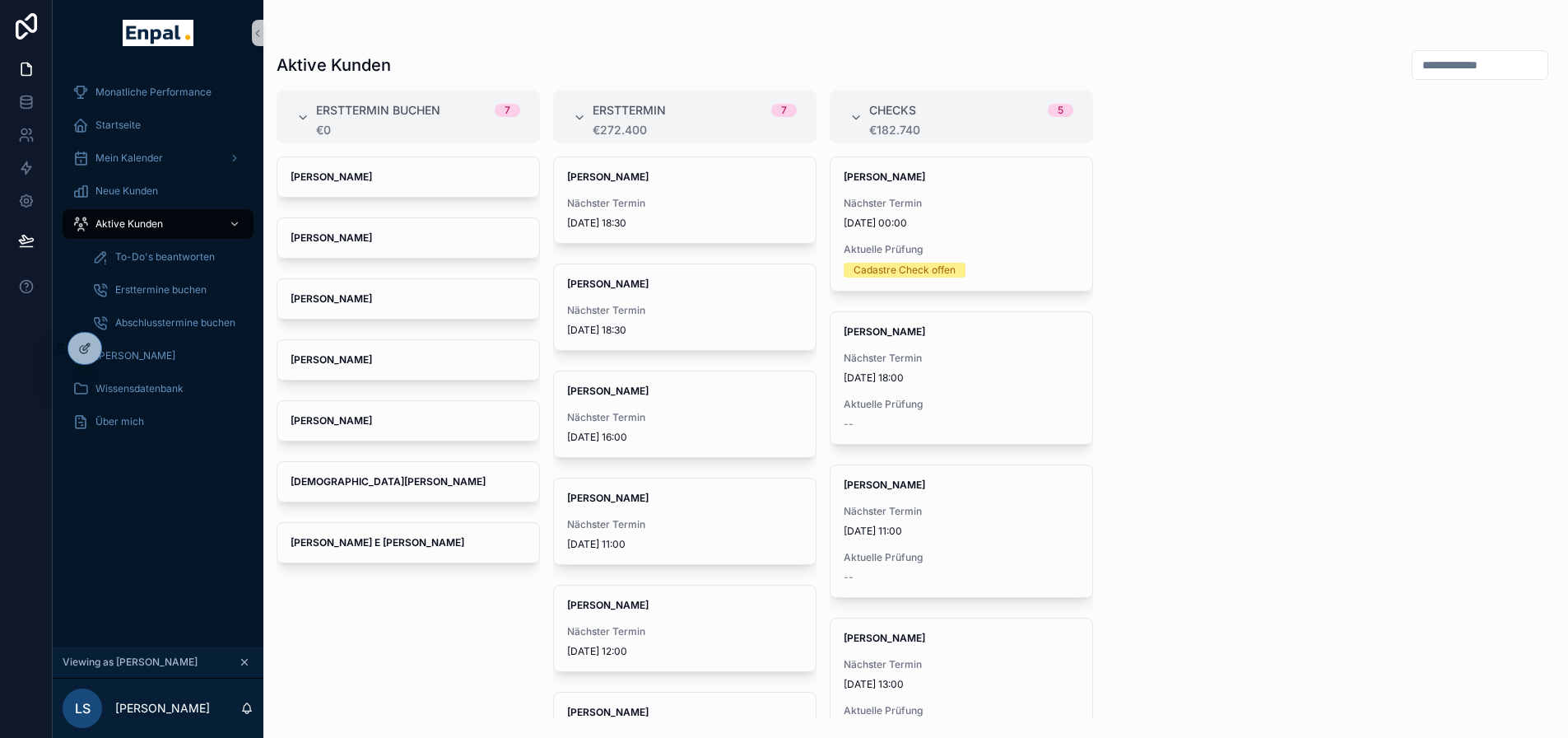
click at [1431, 66] on input "scrollable content" at bounding box center [1480, 64] width 135 height 23
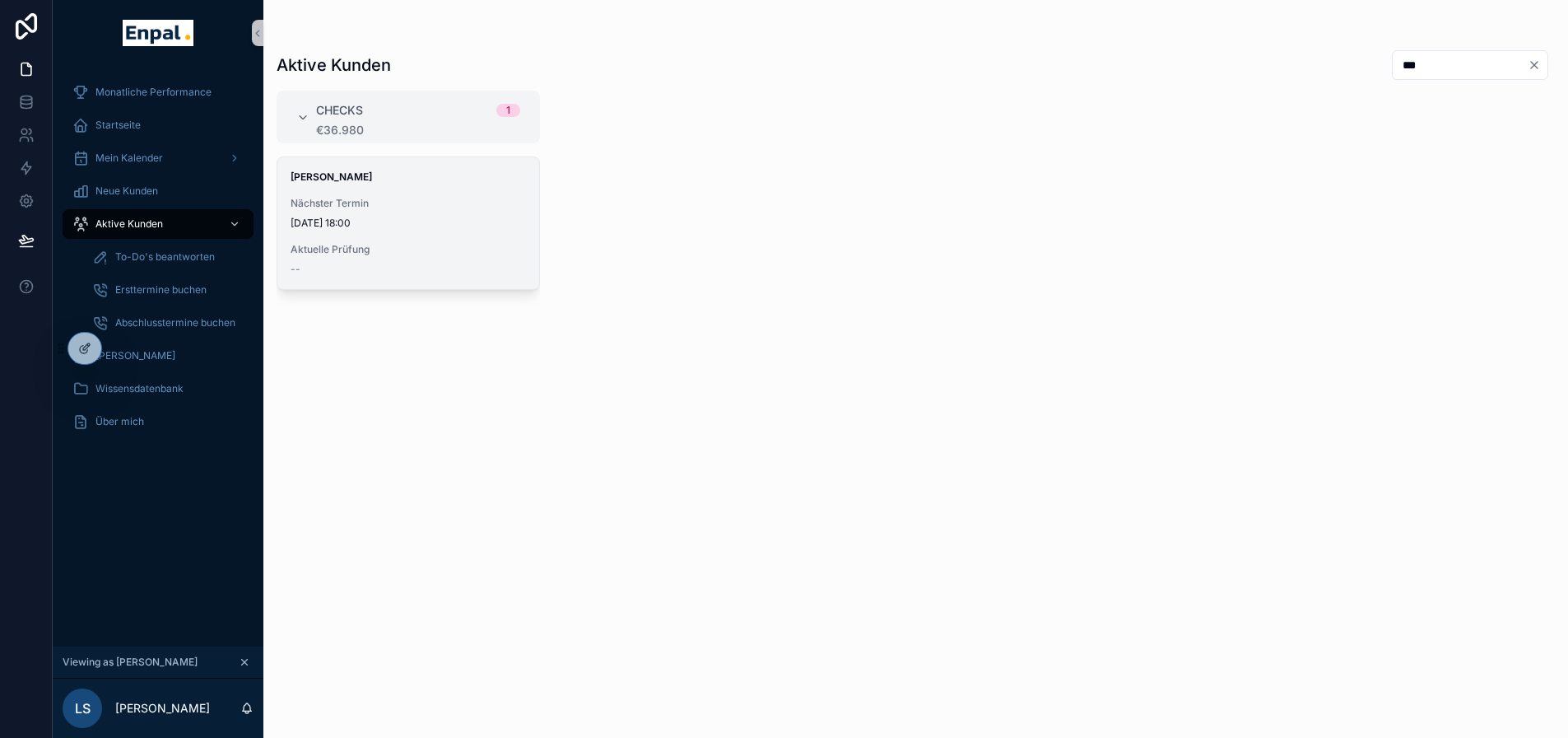
type input "***"
click at [461, 222] on span "[DATE] 18:00" at bounding box center [409, 223] width 236 height 13
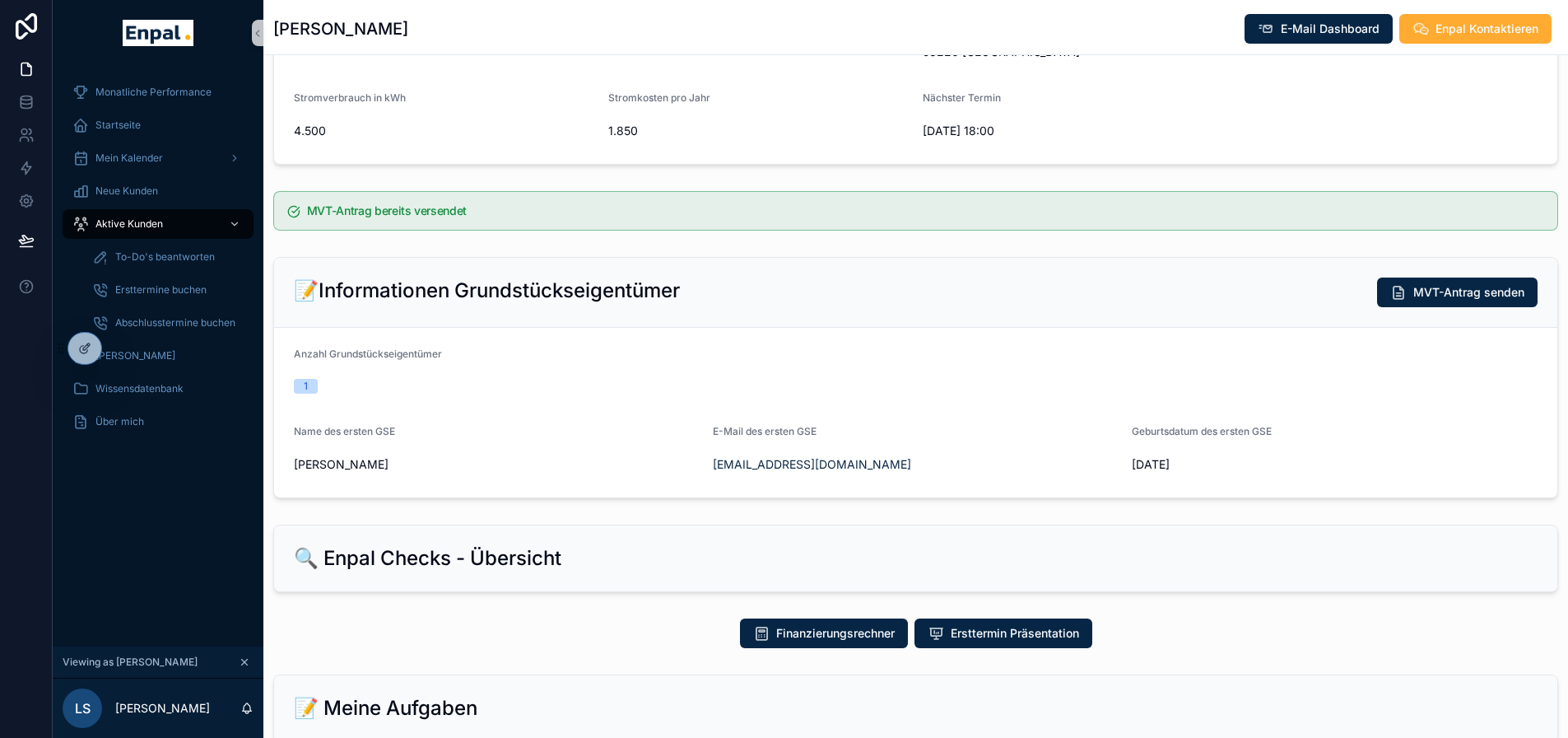
scroll to position [330, 0]
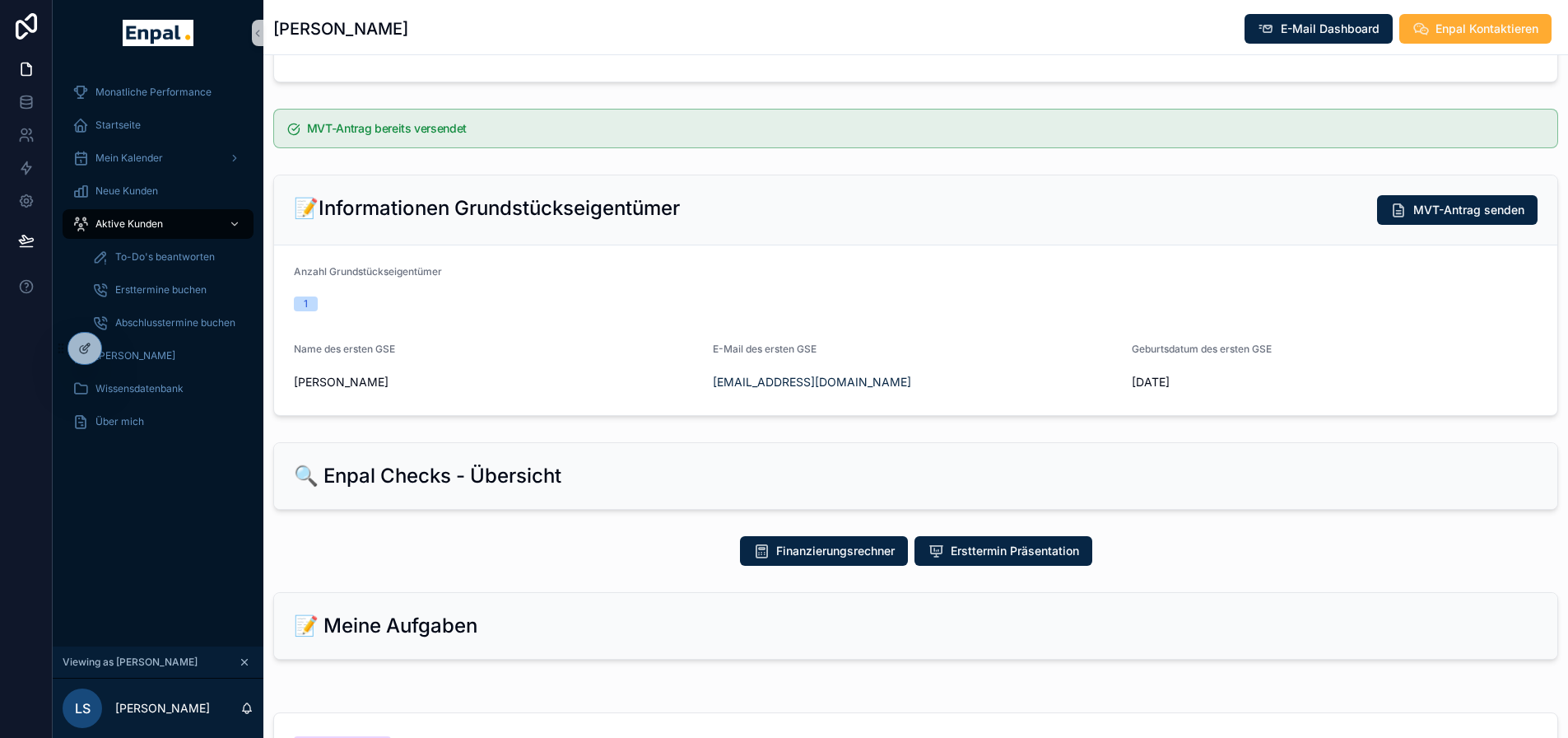
drag, startPoint x: 324, startPoint y: 385, endPoint x: 422, endPoint y: 384, distance: 98.0
click at [421, 385] on span "[PERSON_NAME]" at bounding box center [496, 382] width 406 height 17
click at [471, 310] on div "1" at bounding box center [915, 304] width 1244 height 15
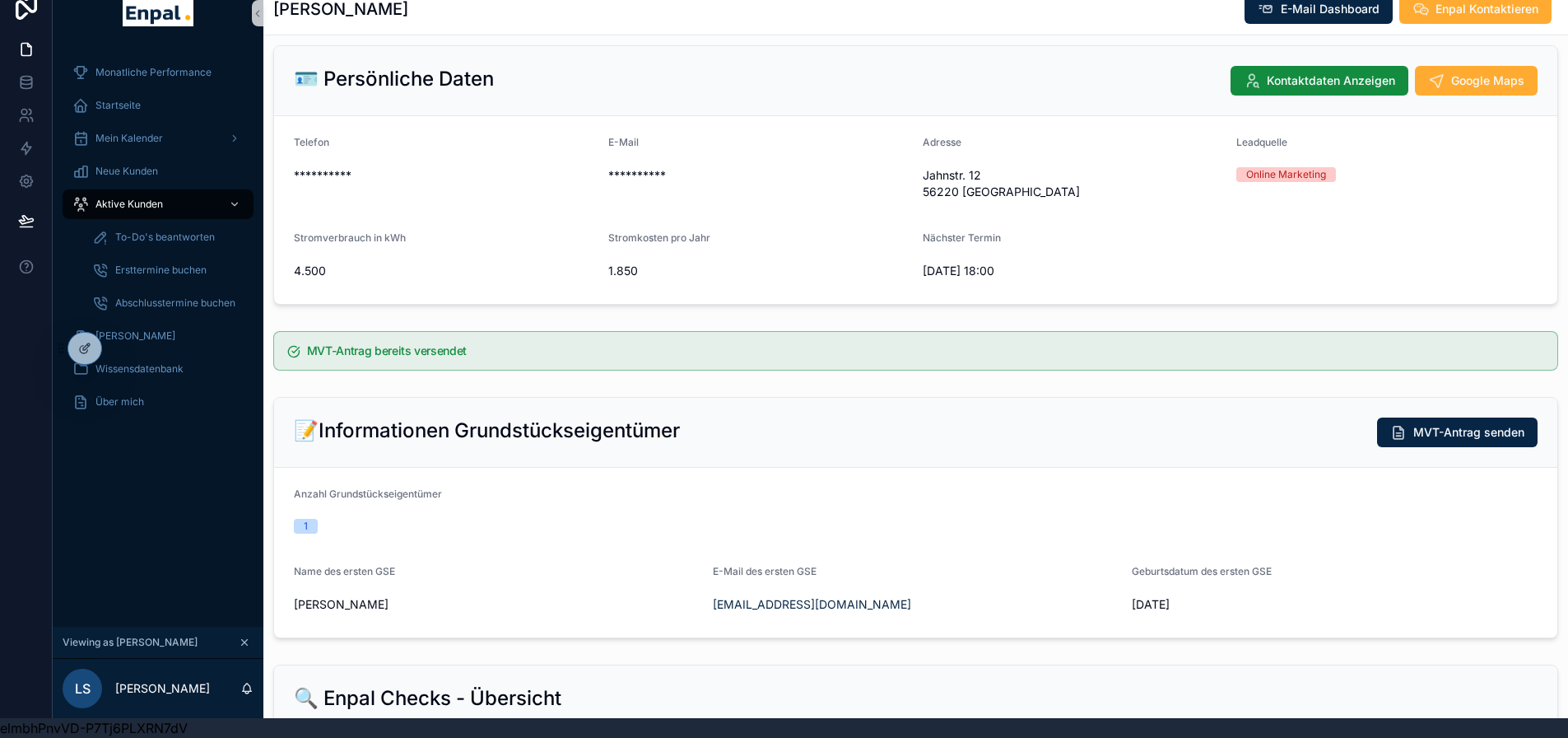
scroll to position [0, 0]
